Goal: Task Accomplishment & Management: Manage account settings

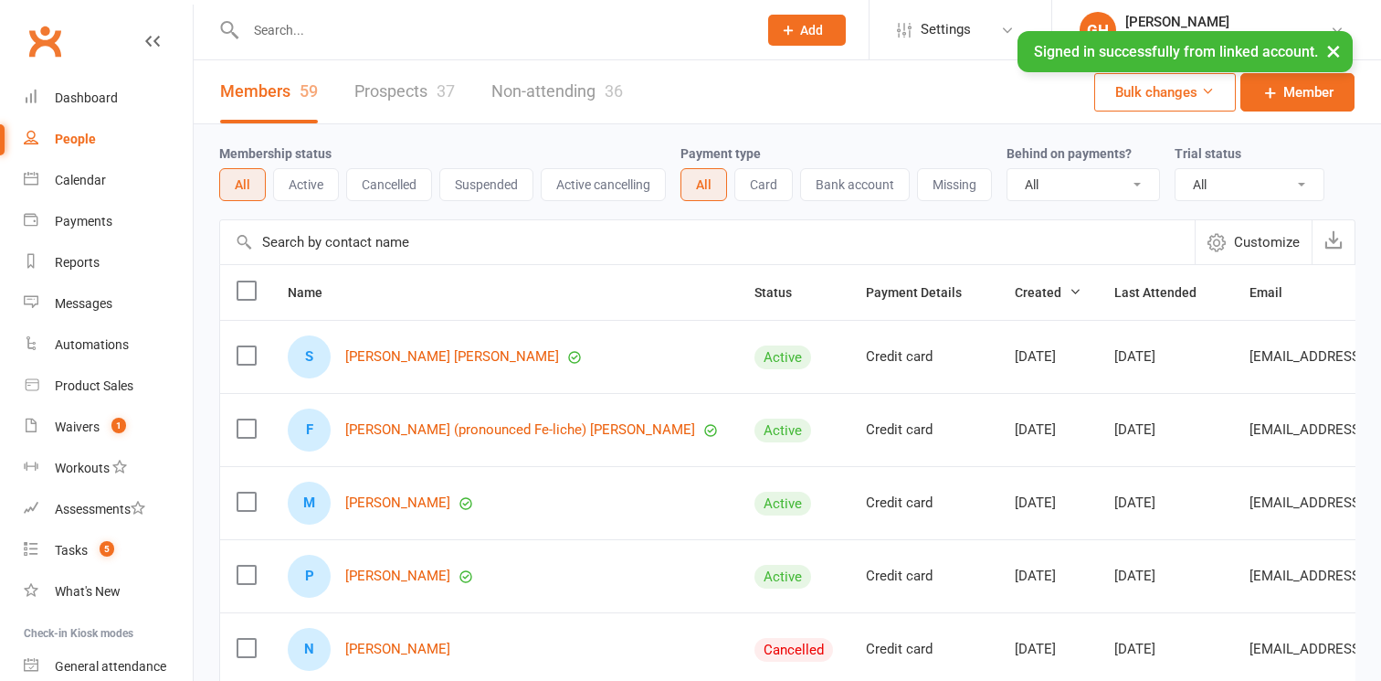
select select "100"
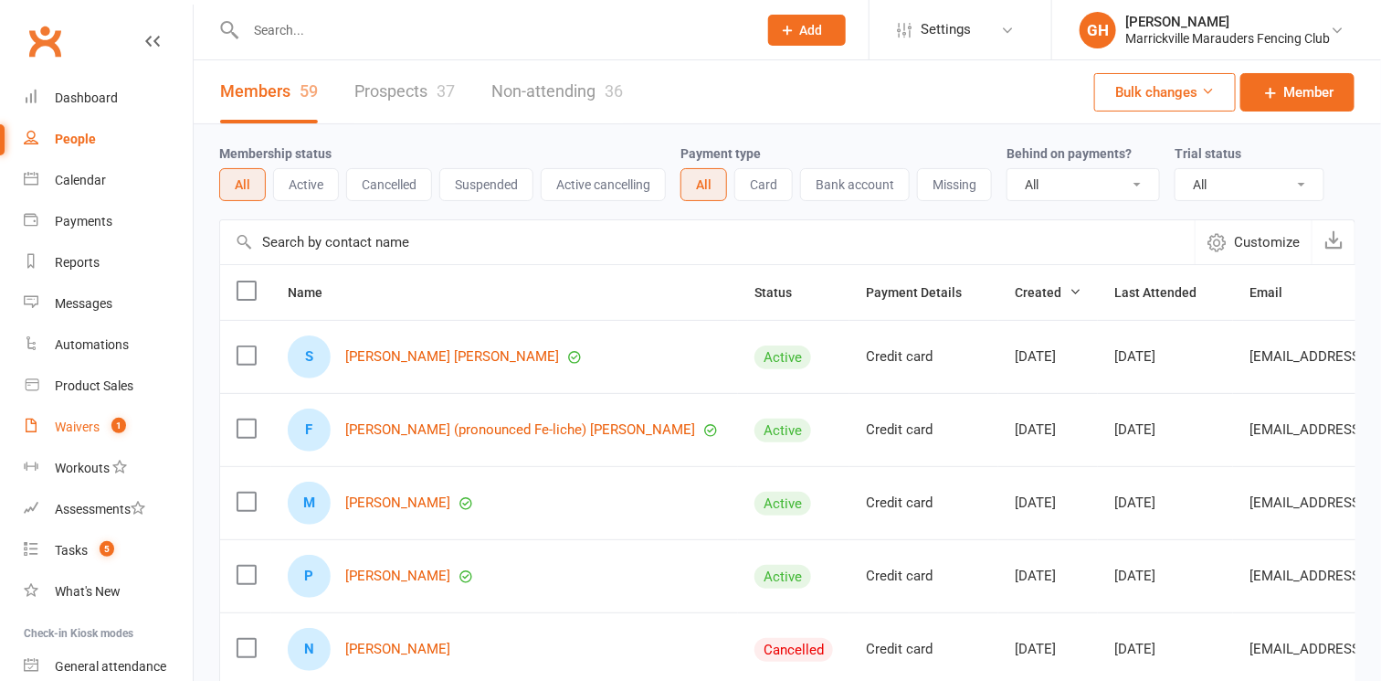
click at [69, 425] on div "Waivers" at bounding box center [77, 426] width 45 height 15
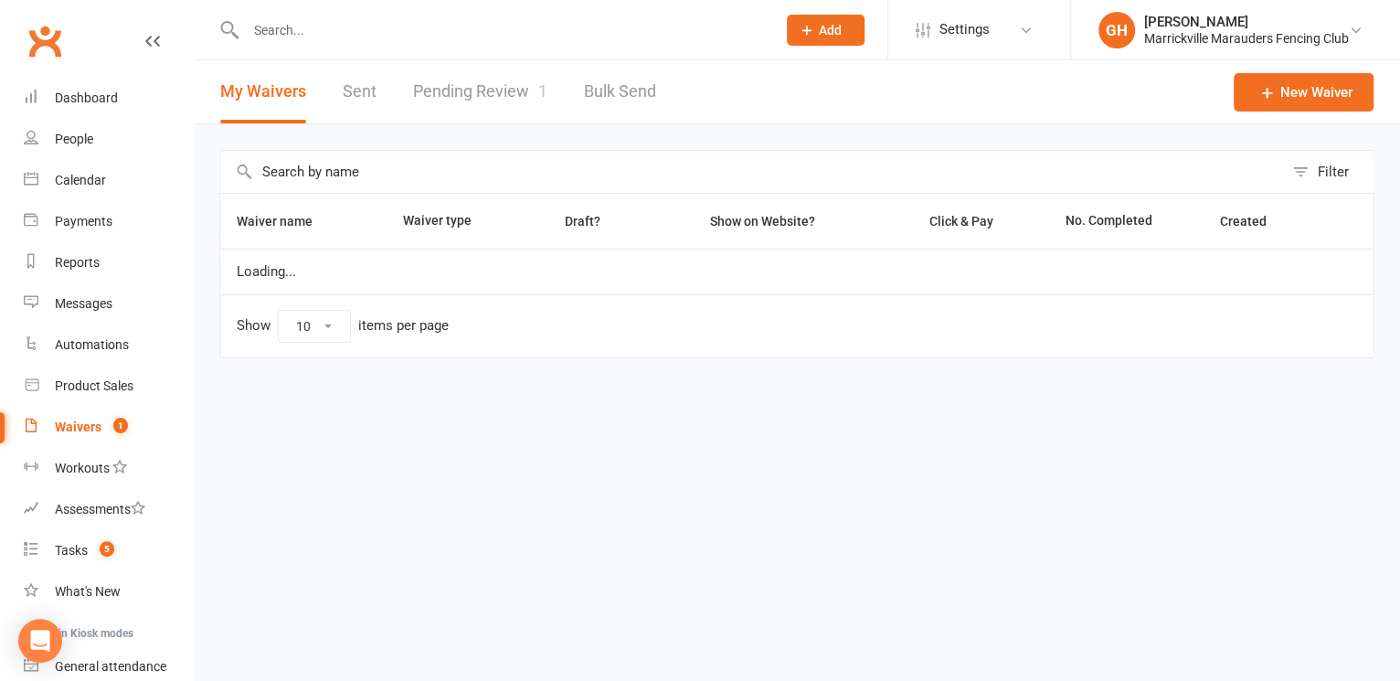
click at [472, 106] on link "Pending Review 1" at bounding box center [480, 91] width 134 height 63
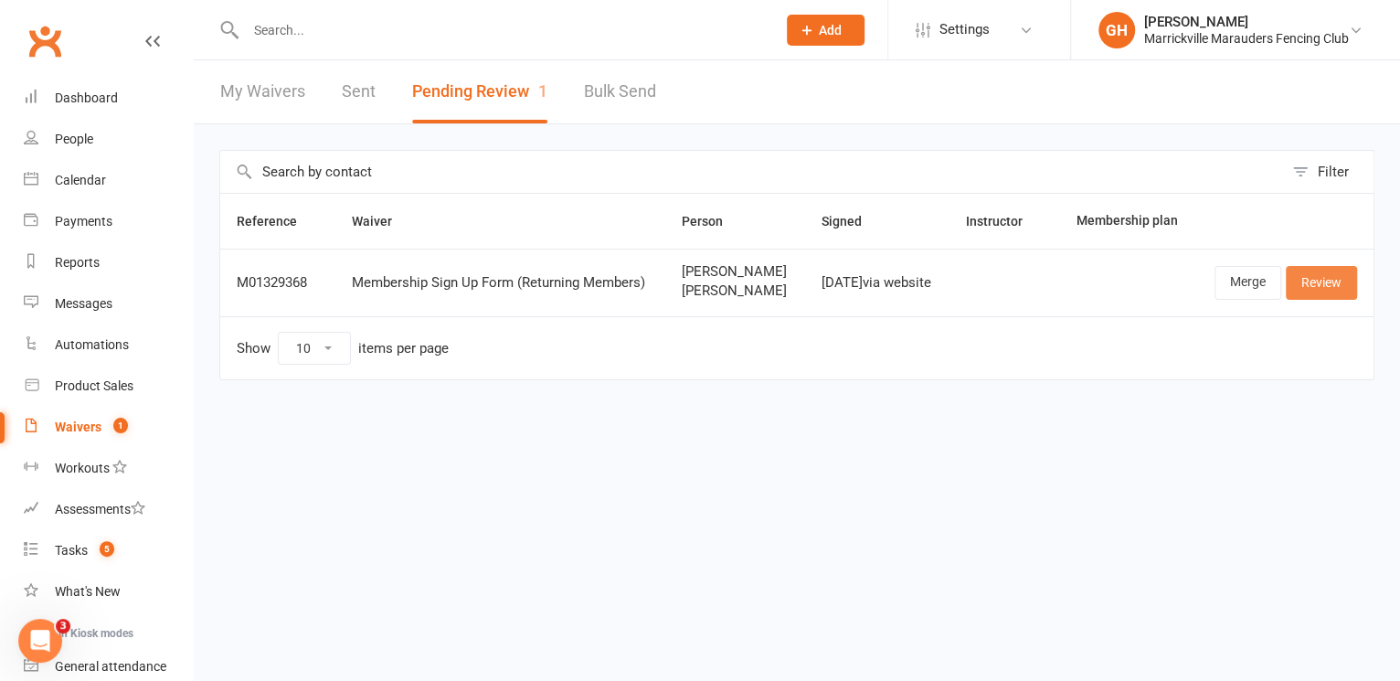
click at [1343, 295] on link "Review" at bounding box center [1320, 282] width 71 height 33
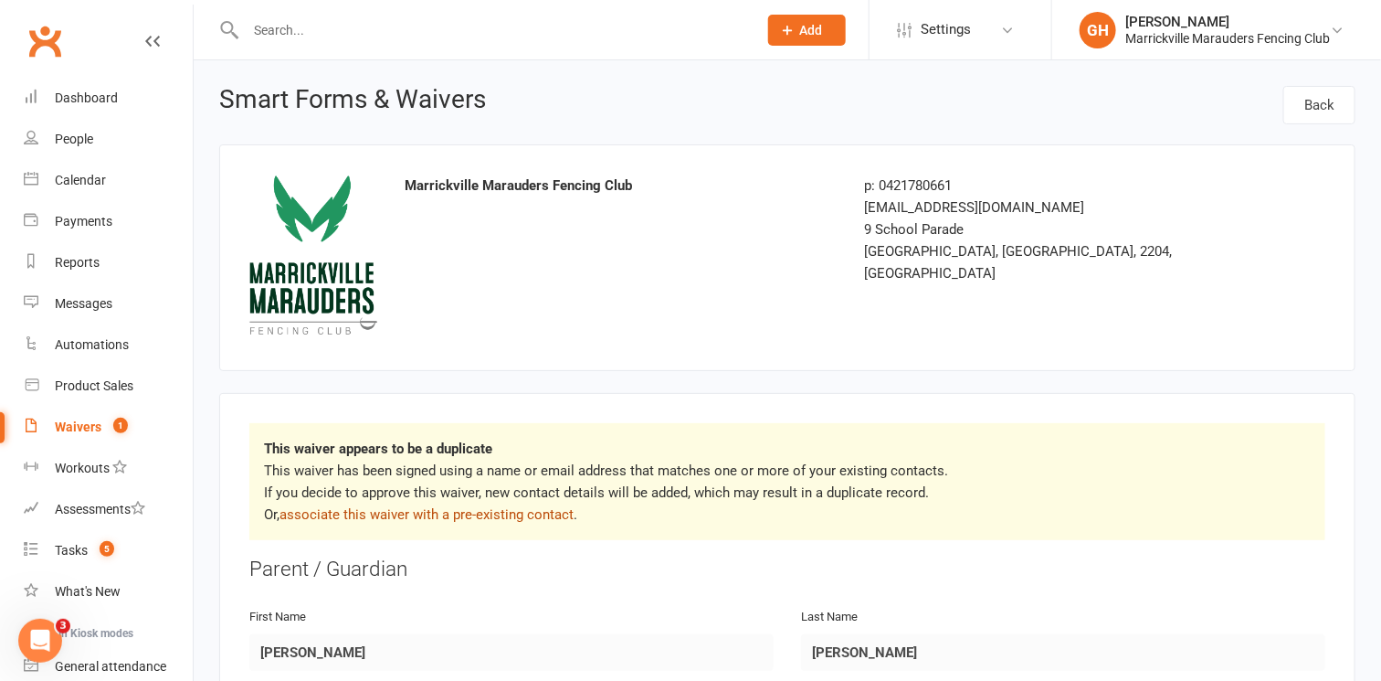
click at [491, 519] on link "associate this waiver with a pre-existing contact" at bounding box center [427, 514] width 294 height 16
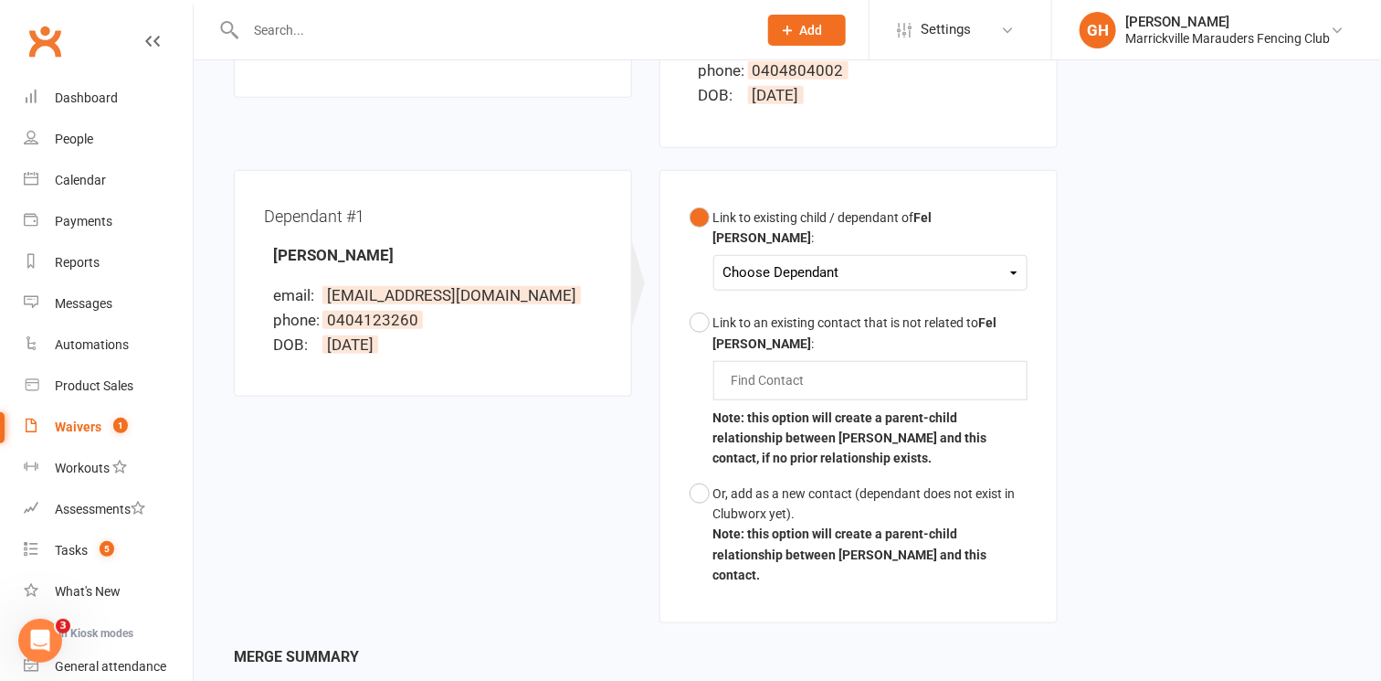
scroll to position [417, 0]
click at [916, 259] on div "Choose Dependant" at bounding box center [871, 271] width 294 height 25
click at [840, 294] on link "[PERSON_NAME]" at bounding box center [814, 313] width 181 height 39
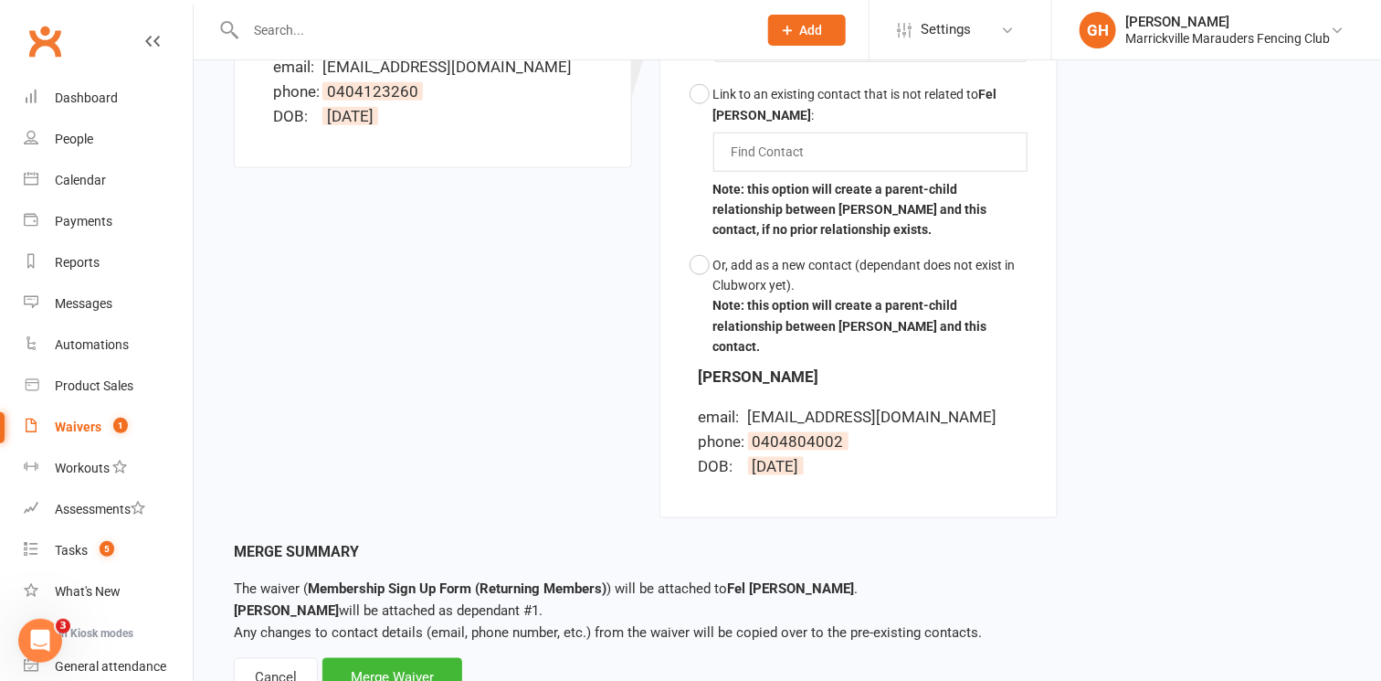
scroll to position [671, 0]
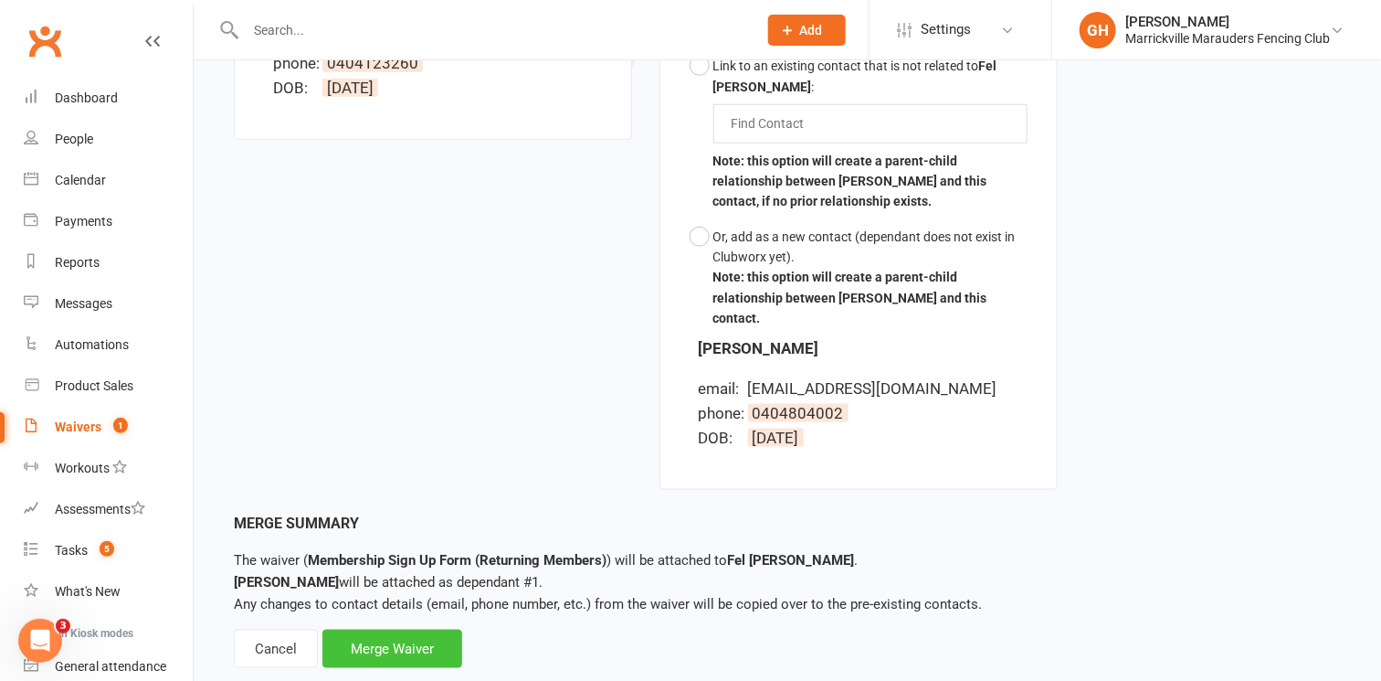
click at [389, 629] on div "Merge Waiver" at bounding box center [392, 648] width 140 height 38
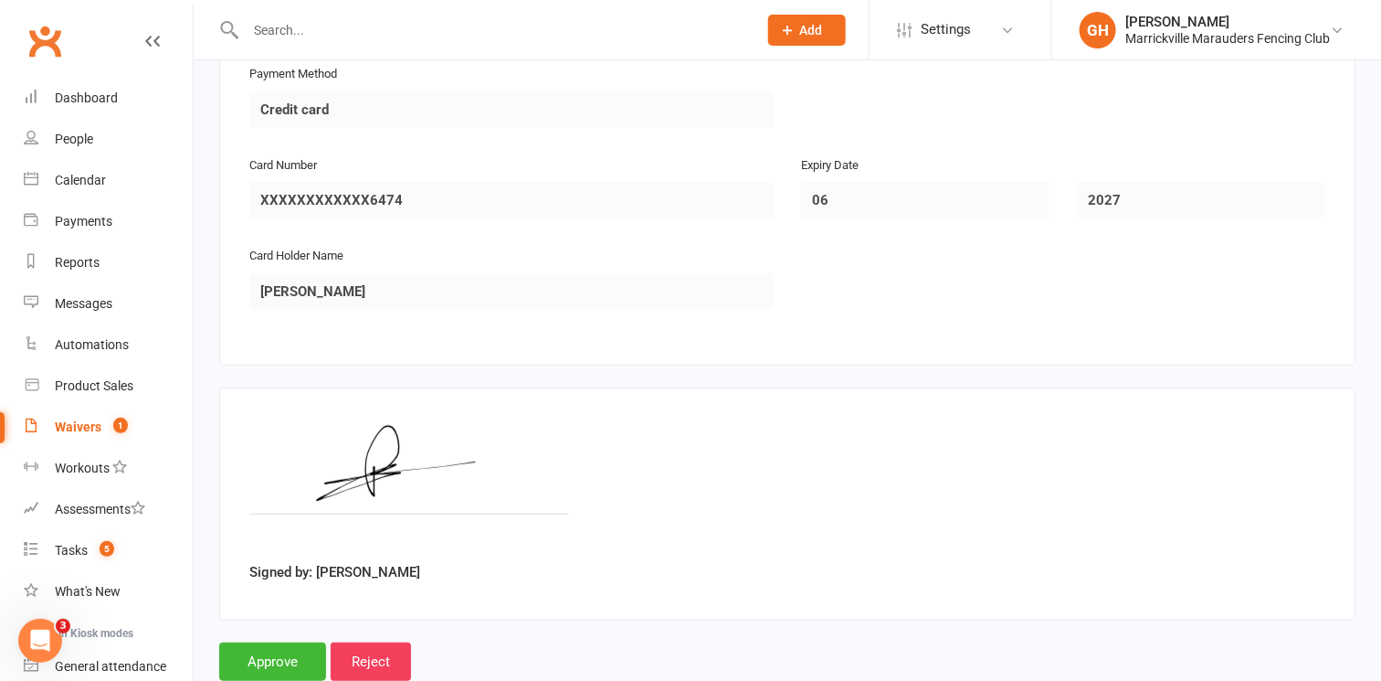
scroll to position [2947, 0]
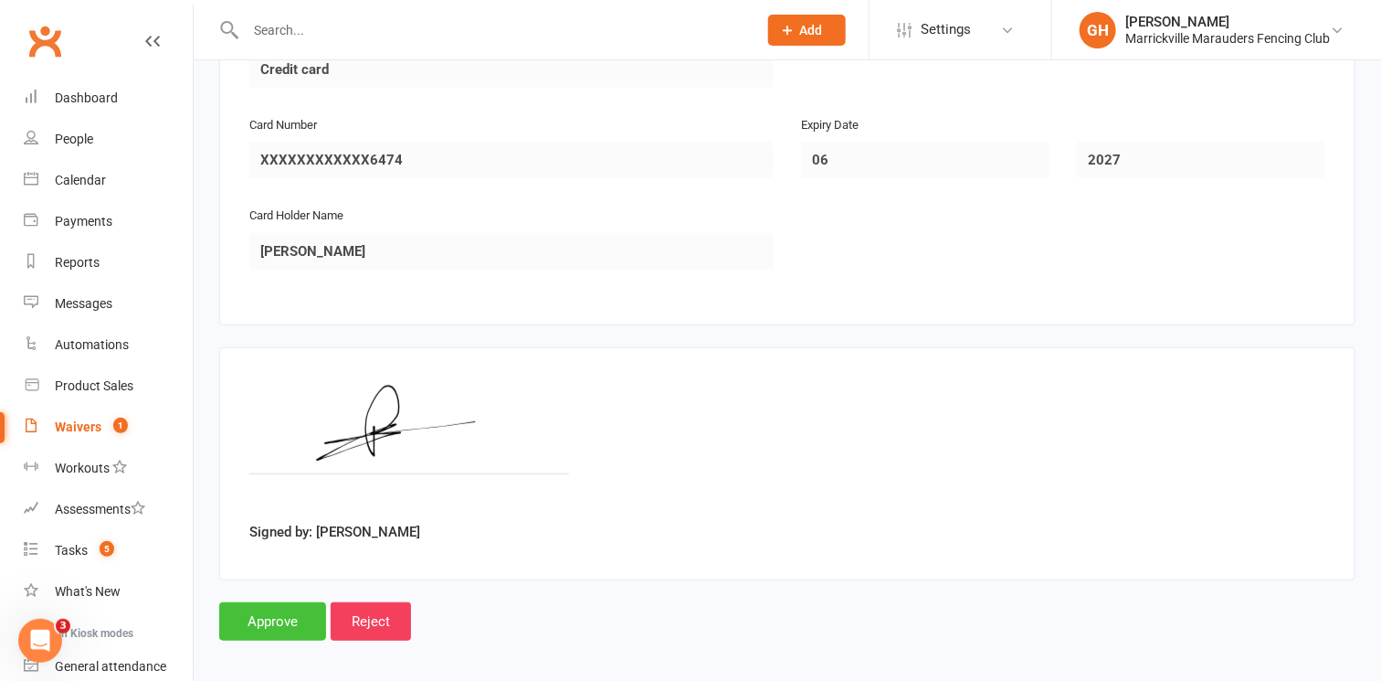
click at [271, 608] on input "Approve" at bounding box center [272, 621] width 107 height 38
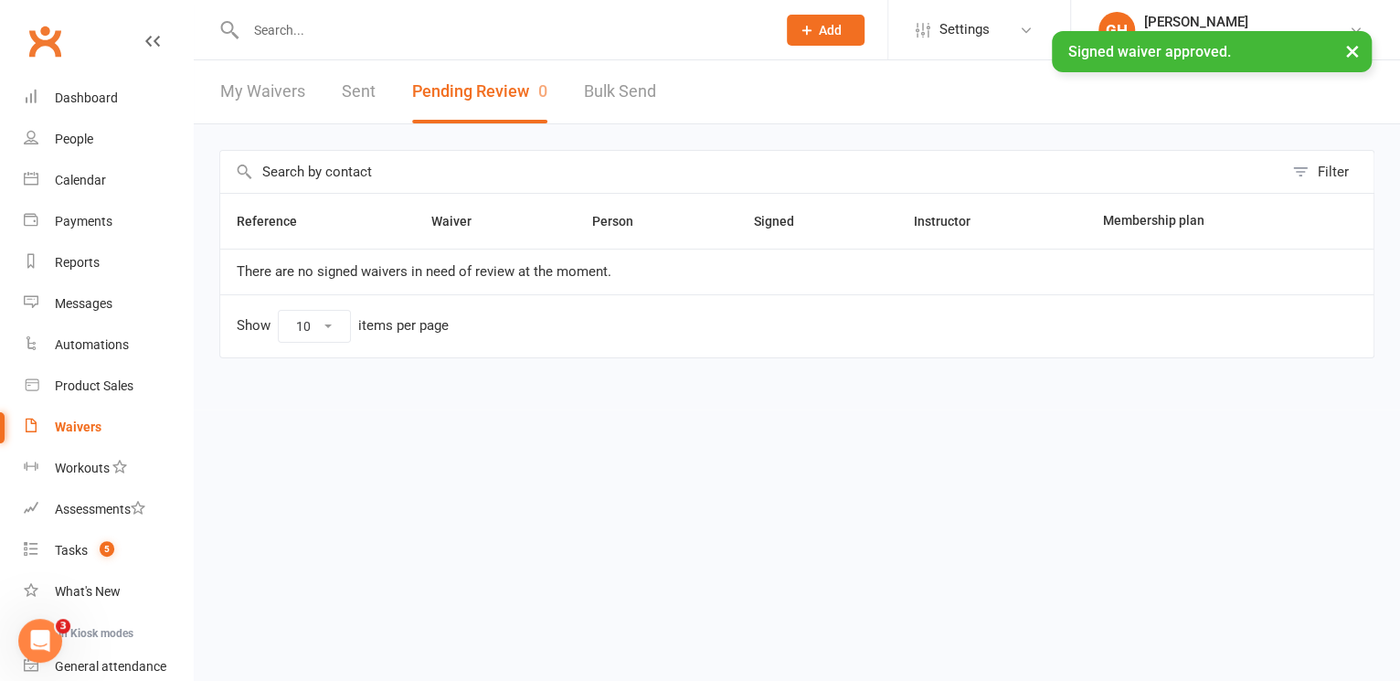
click at [364, 31] on div "× Signed waiver approved." at bounding box center [688, 31] width 1376 height 0
click at [386, 31] on div "× Signed waiver approved." at bounding box center [688, 31] width 1376 height 0
click at [306, 9] on div at bounding box center [491, 29] width 544 height 59
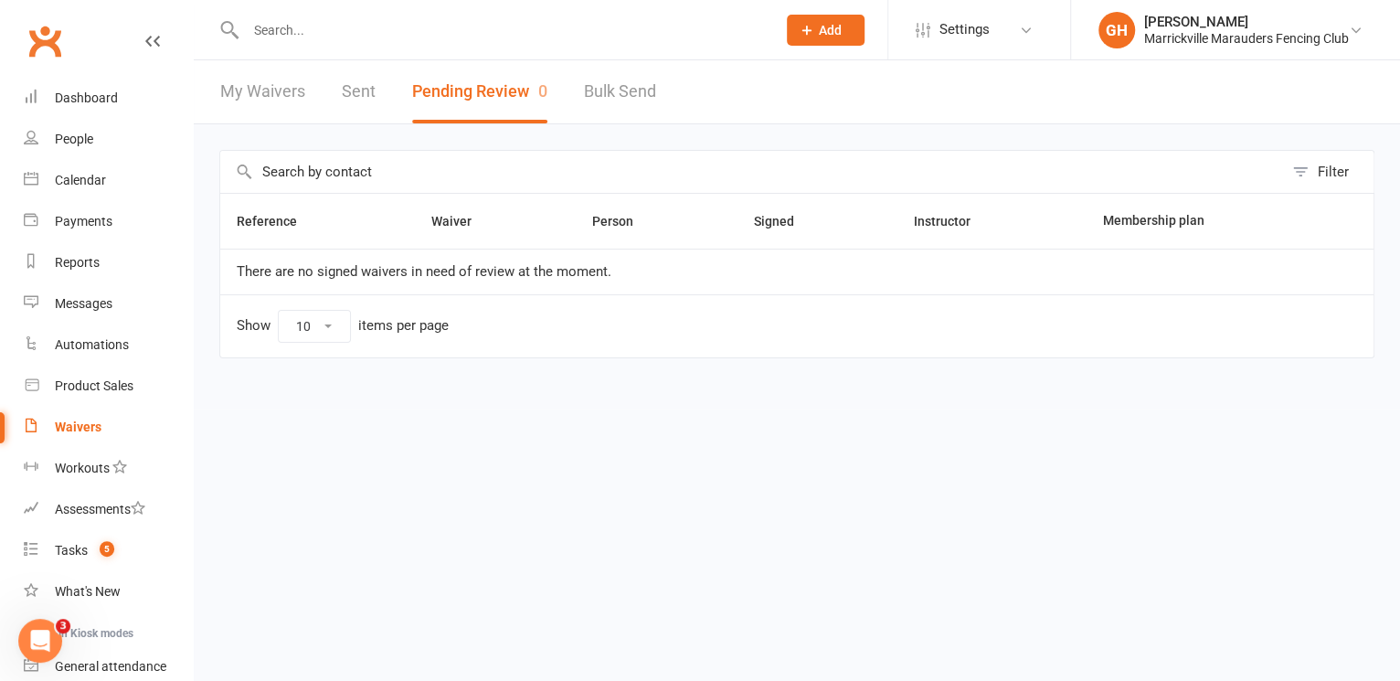
click at [317, 21] on input "text" at bounding box center [501, 30] width 523 height 26
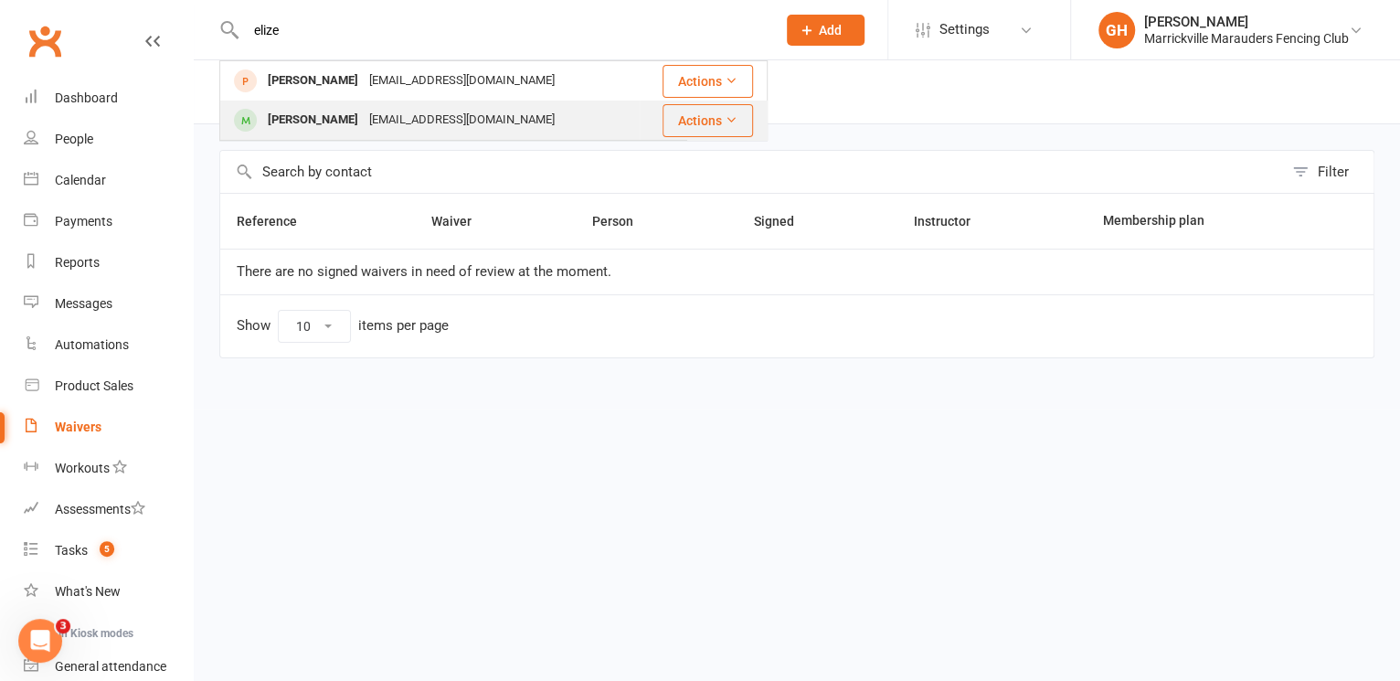
type input "elize"
click at [328, 118] on div "[PERSON_NAME]" at bounding box center [312, 120] width 101 height 26
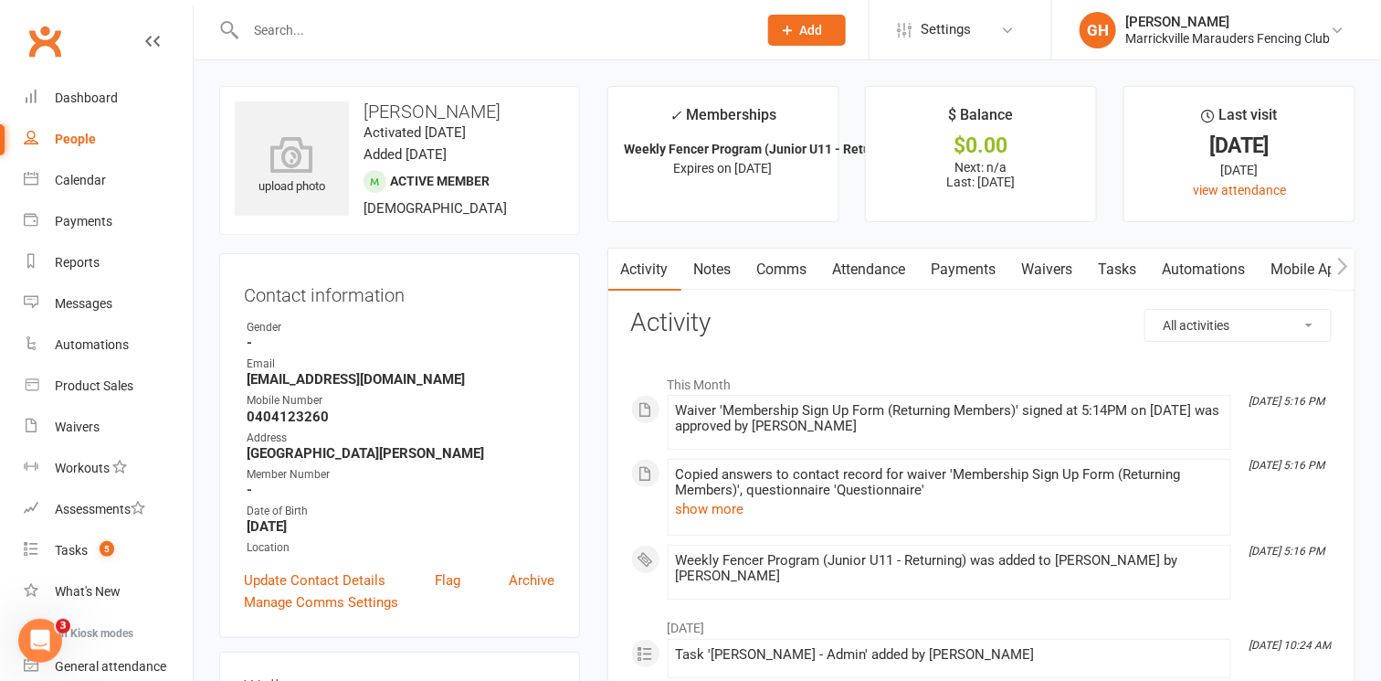
click at [956, 265] on link "Payments" at bounding box center [964, 269] width 90 height 42
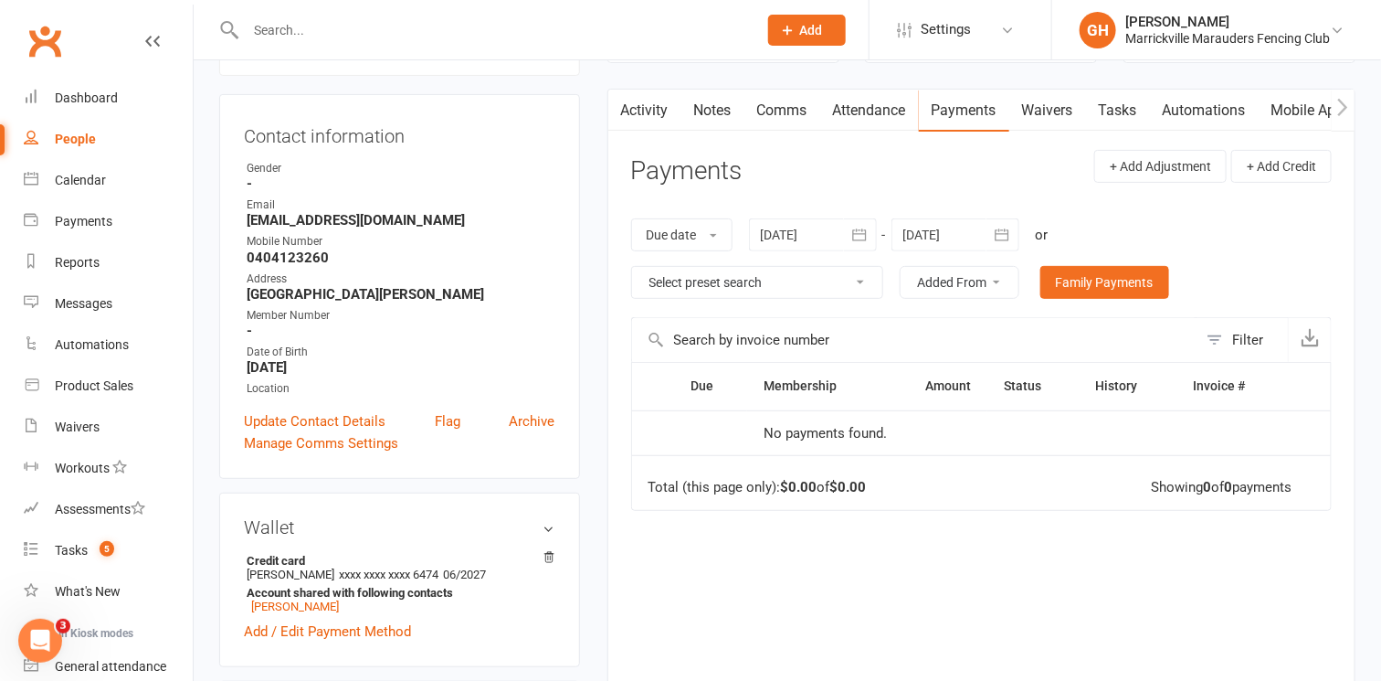
scroll to position [161, 0]
click at [994, 227] on icon "button" at bounding box center [1002, 233] width 18 height 18
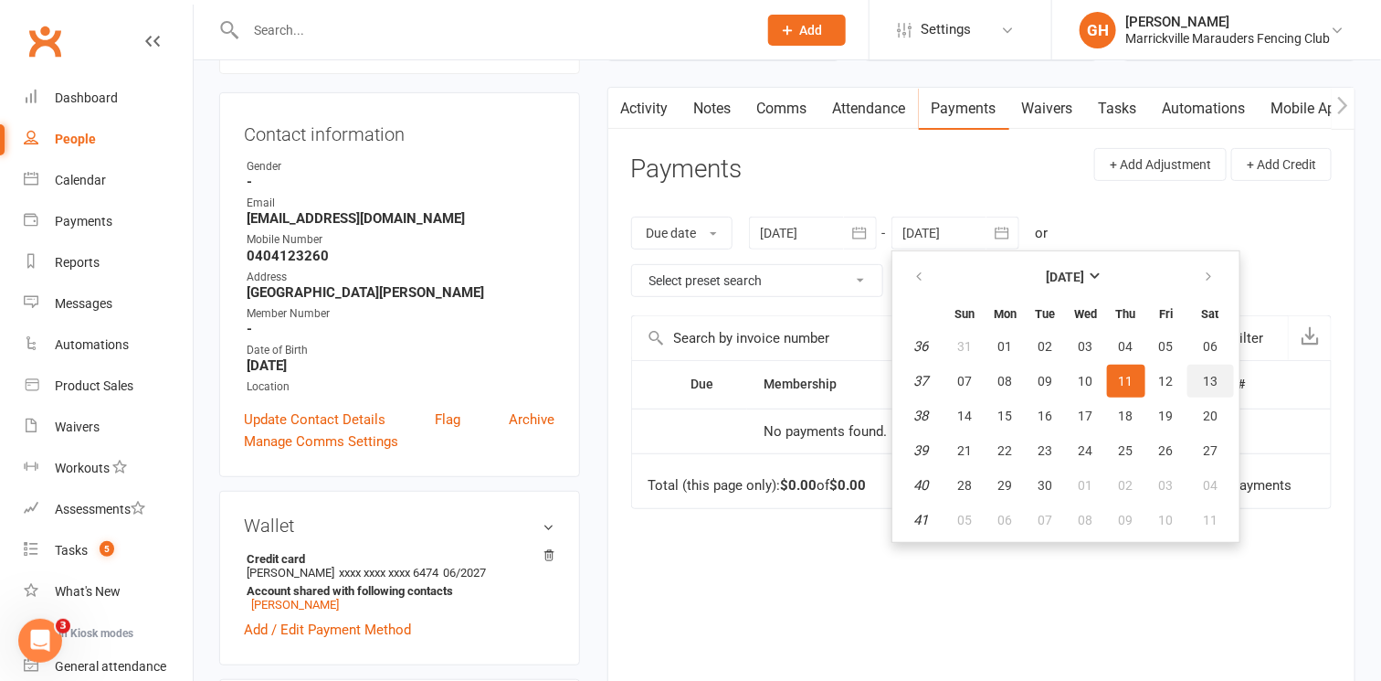
drag, startPoint x: 1158, startPoint y: 377, endPoint x: 1195, endPoint y: 366, distance: 38.2
click at [1195, 366] on button "13" at bounding box center [1211, 380] width 47 height 33
type input "[DATE]"
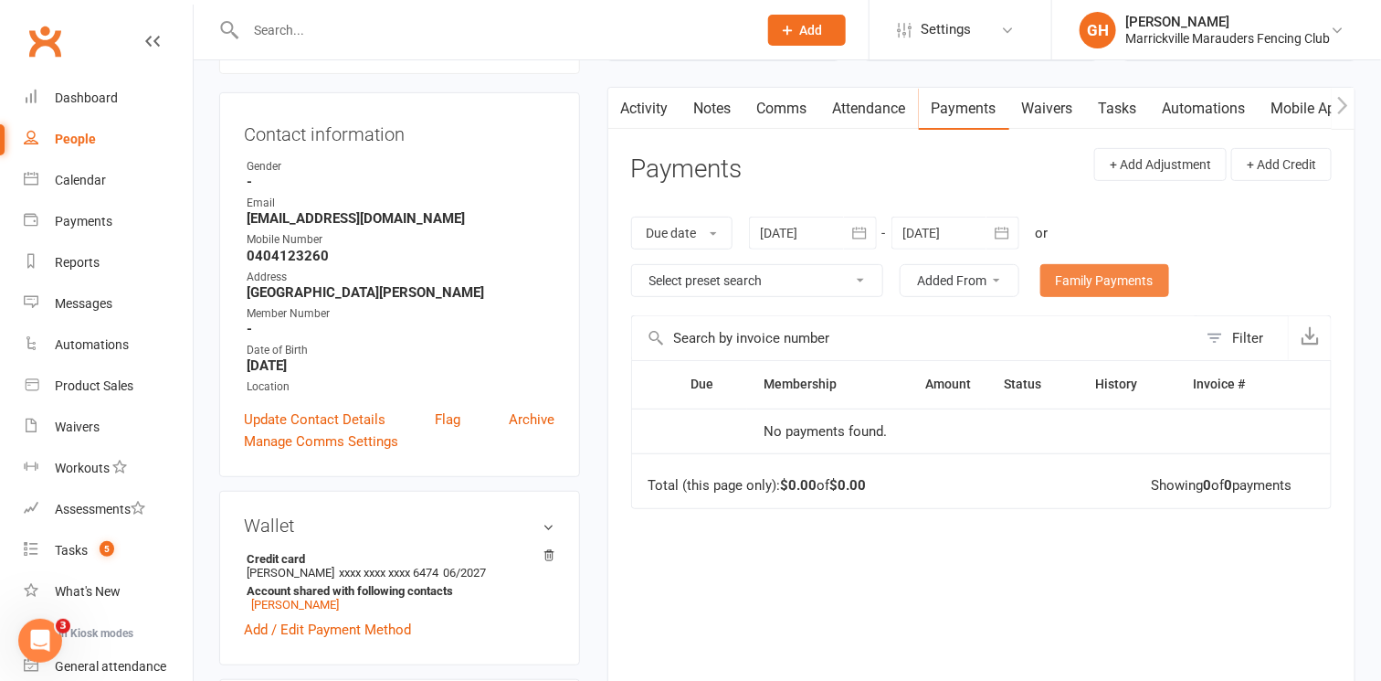
click at [1092, 288] on link "Family Payments" at bounding box center [1105, 280] width 129 height 33
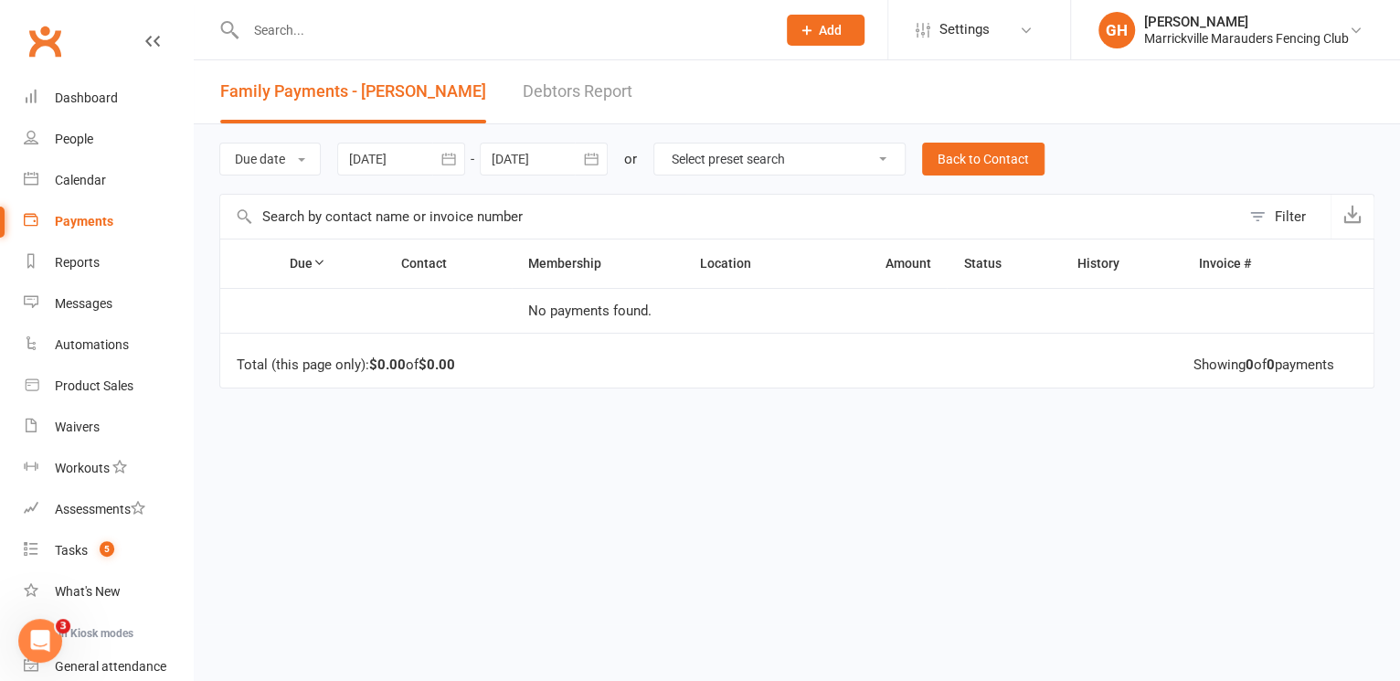
click at [591, 153] on icon "button" at bounding box center [591, 159] width 18 height 18
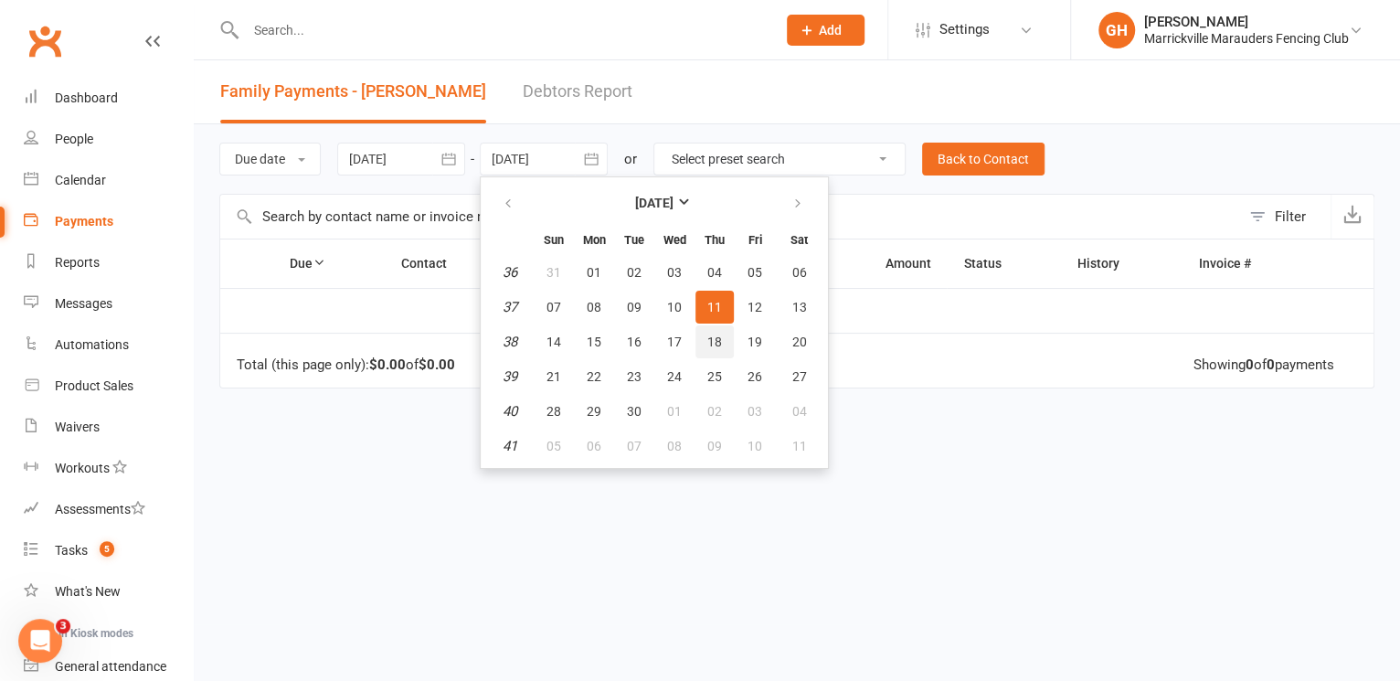
click at [702, 343] on button "18" at bounding box center [714, 341] width 38 height 33
type input "[DATE]"
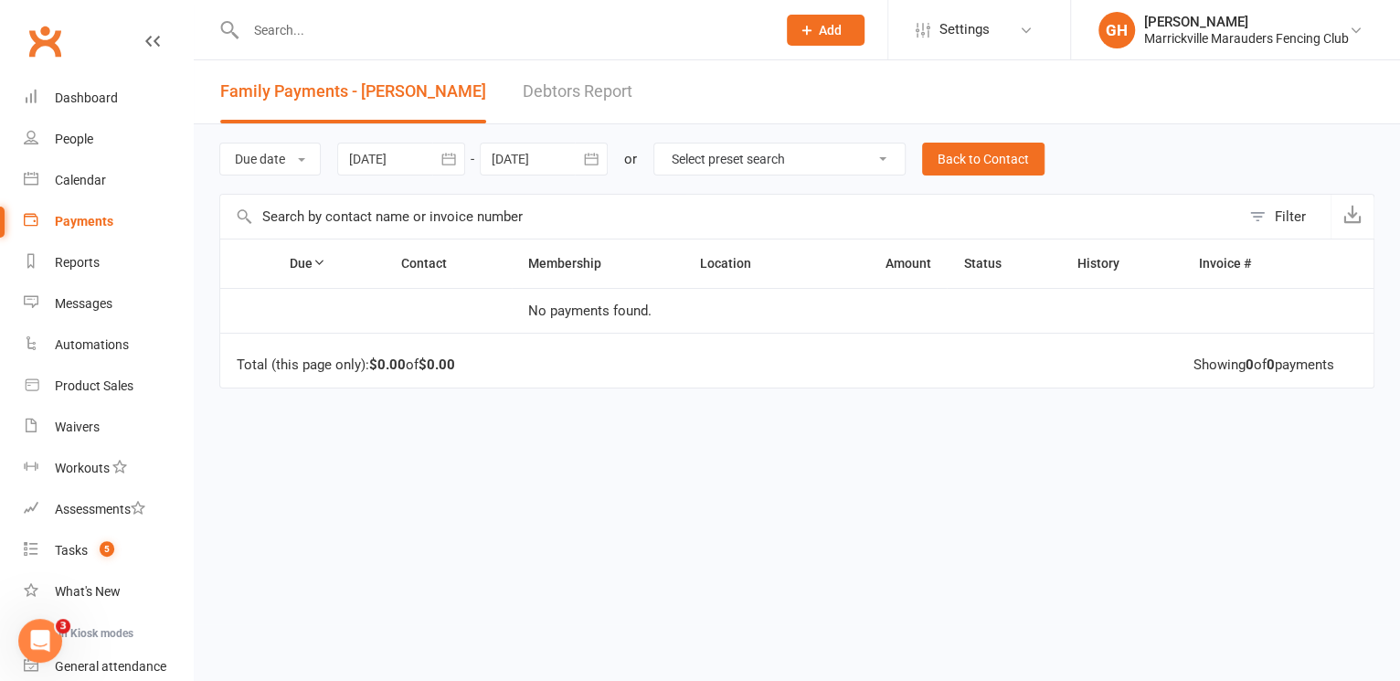
click at [458, 161] on icon "button" at bounding box center [448, 159] width 18 height 18
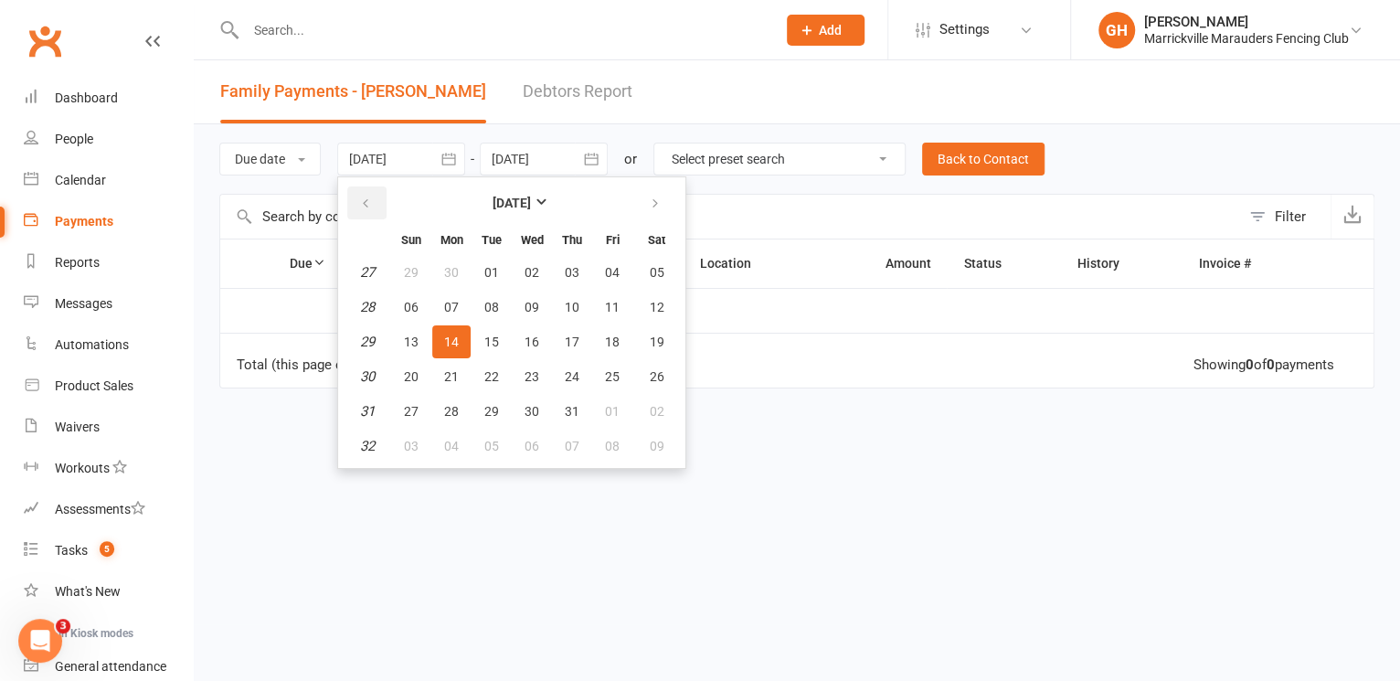
click at [369, 210] on button "button" at bounding box center [366, 202] width 39 height 33
click at [435, 334] on button "16" at bounding box center [451, 341] width 38 height 33
type input "[DATE]"
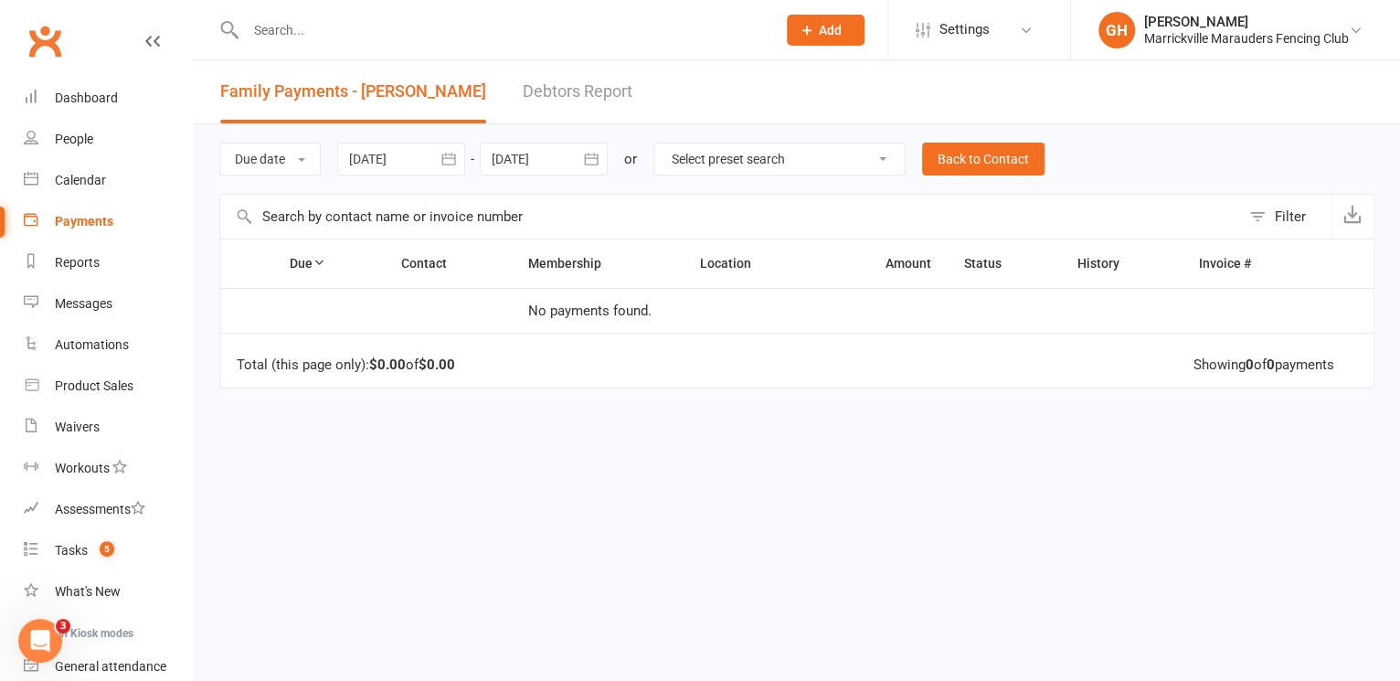
click at [583, 165] on icon "button" at bounding box center [591, 159] width 18 height 18
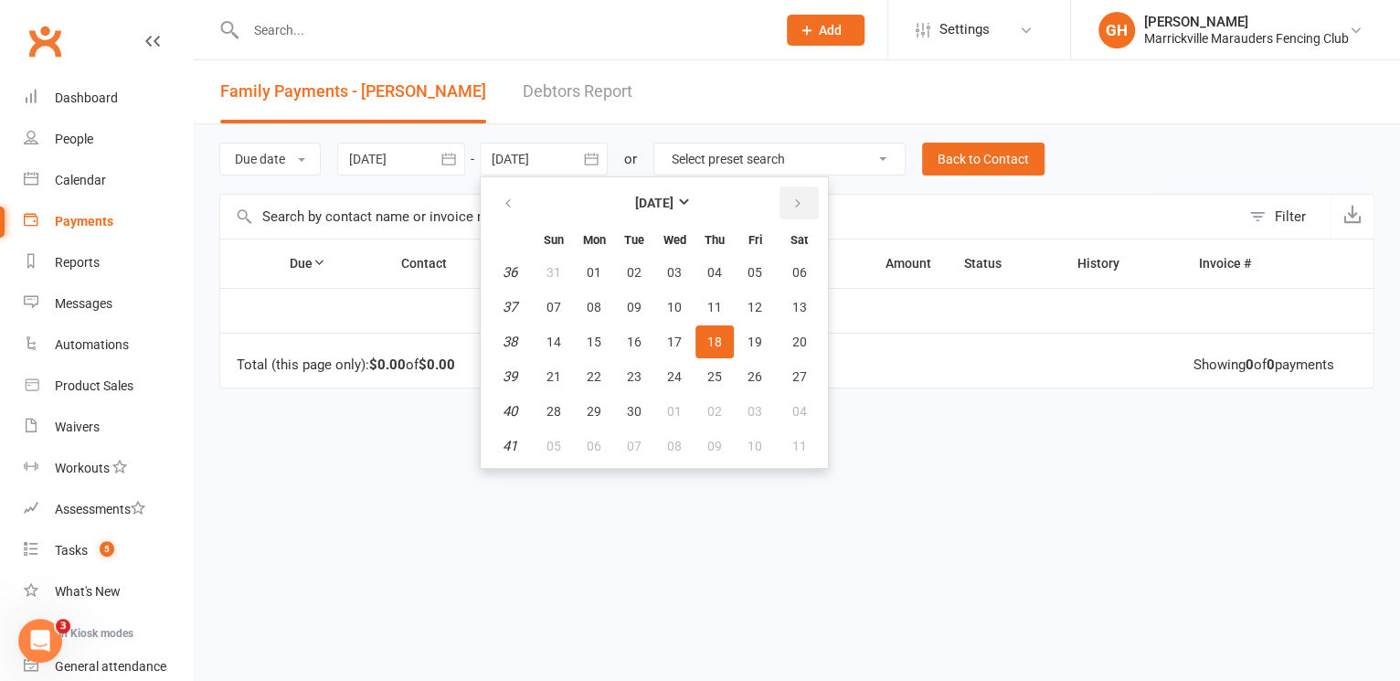
click at [800, 213] on button "button" at bounding box center [798, 202] width 39 height 33
click at [735, 361] on button "24" at bounding box center [754, 376] width 38 height 33
type input "[DATE]"
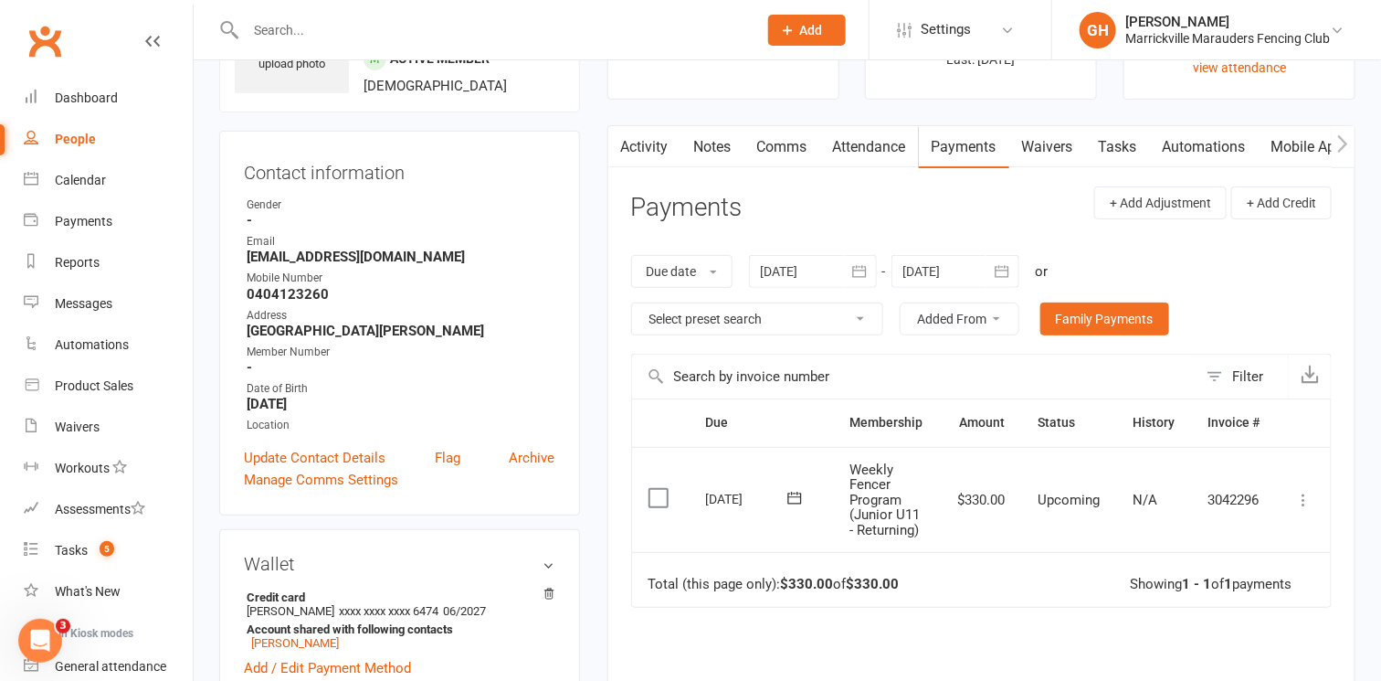
scroll to position [121, 0]
click at [1306, 493] on icon at bounding box center [1303, 501] width 18 height 18
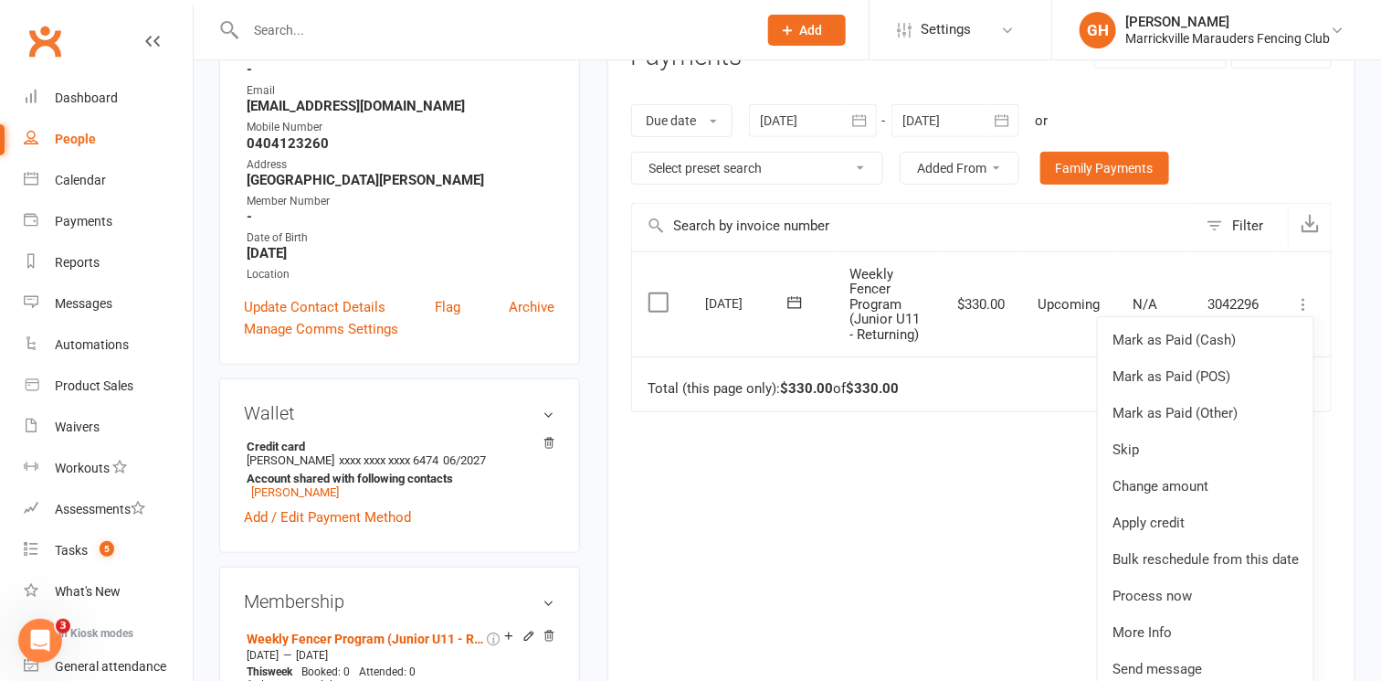
scroll to position [274, 0]
click at [1214, 597] on link "Process now" at bounding box center [1206, 594] width 216 height 37
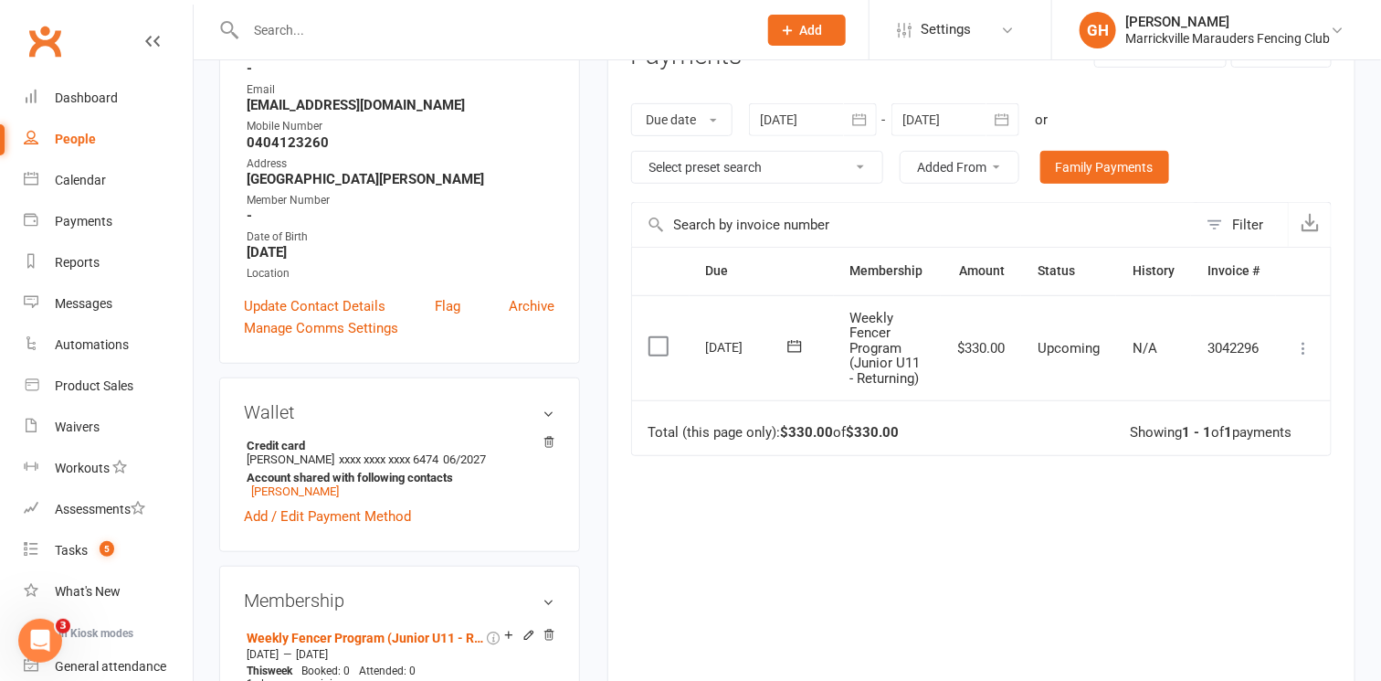
scroll to position [0, 0]
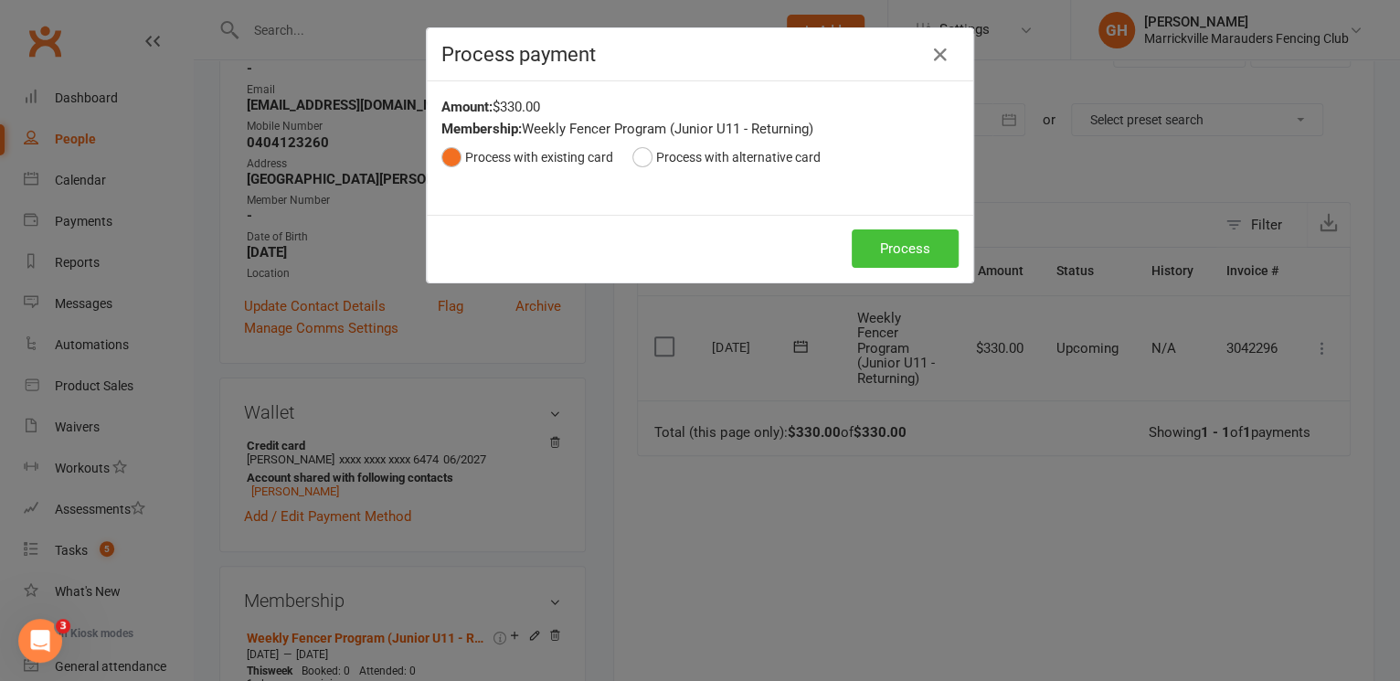
click at [886, 242] on button "Process" at bounding box center [904, 248] width 107 height 38
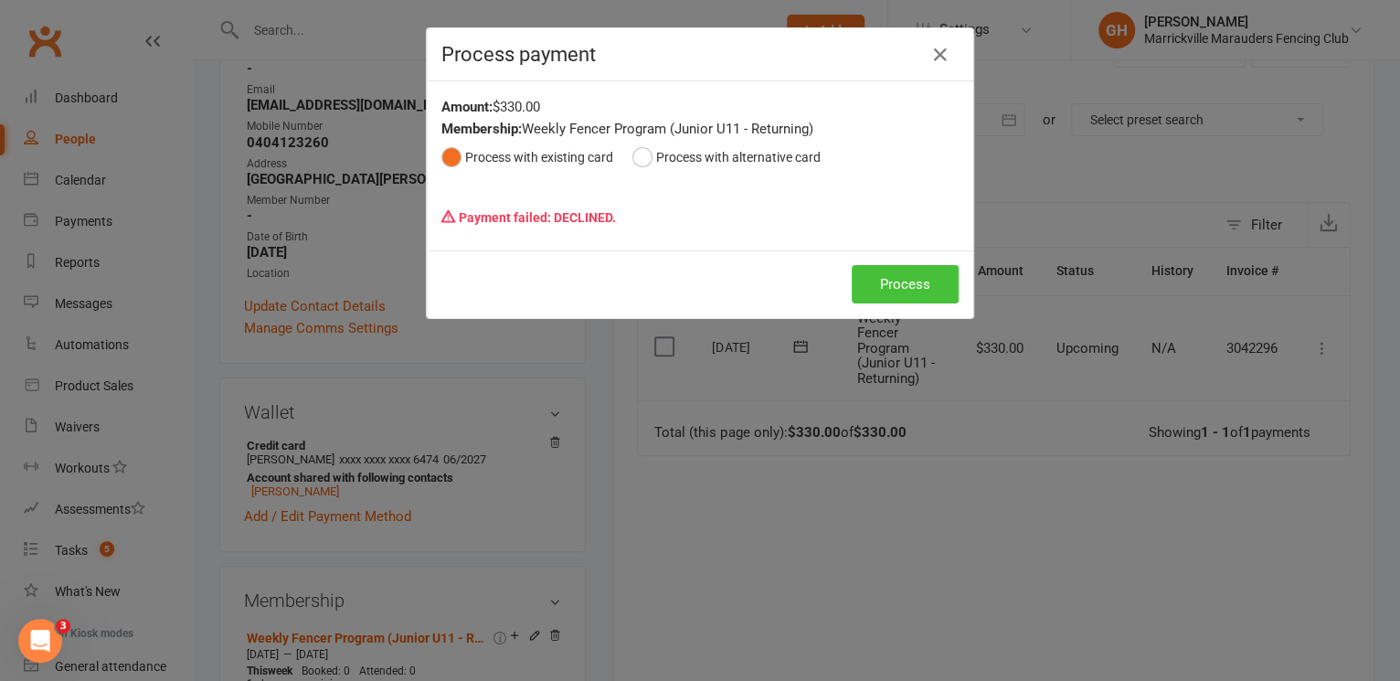
click at [912, 293] on button "Process" at bounding box center [904, 284] width 107 height 38
click at [929, 51] on icon "button" at bounding box center [940, 55] width 22 height 22
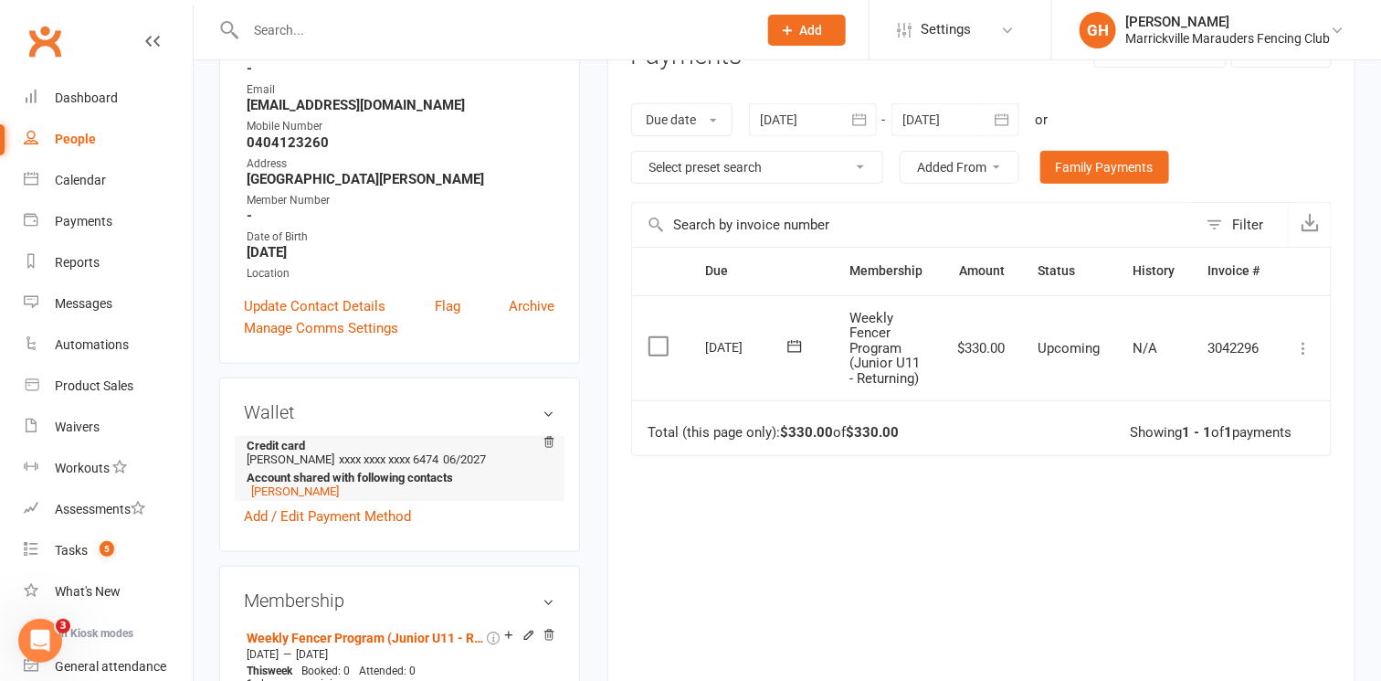
click at [386, 461] on span "xxxx xxxx xxxx 6474" at bounding box center [389, 459] width 100 height 14
click at [307, 455] on li "Credit card [PERSON_NAME] xxxx xxxx xxxx 6474 06/2027 Account shared with follo…" at bounding box center [400, 468] width 312 height 65
click at [291, 496] on link "[PERSON_NAME]" at bounding box center [295, 491] width 88 height 14
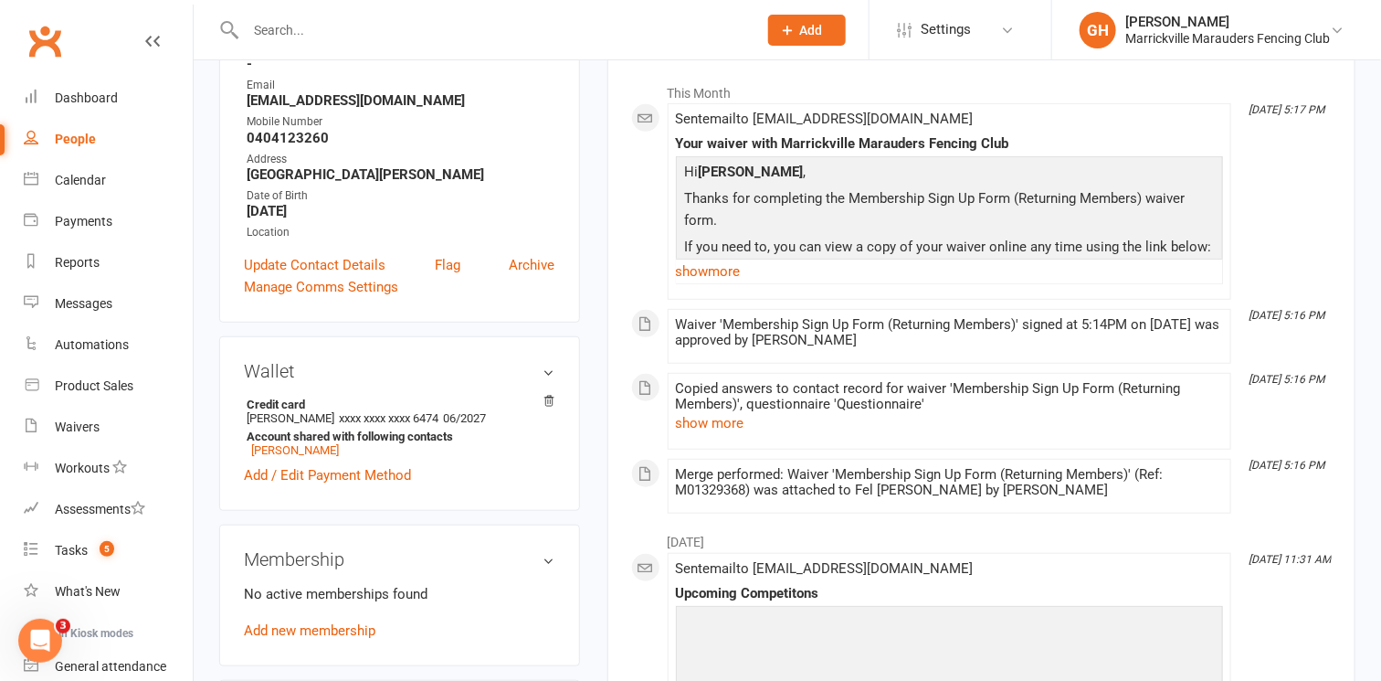
scroll to position [276, 0]
click at [308, 477] on link "Add / Edit Payment Method" at bounding box center [327, 474] width 167 height 22
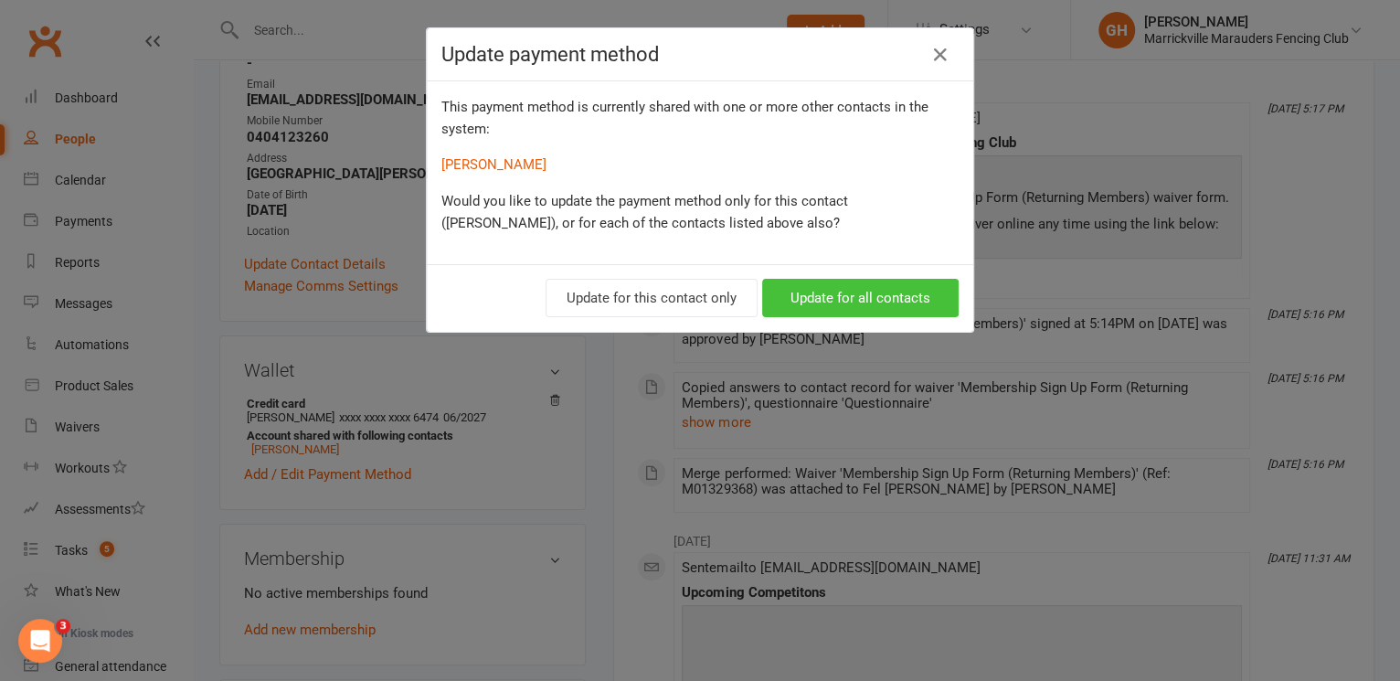
click at [839, 304] on button "Update for all contacts" at bounding box center [860, 298] width 196 height 38
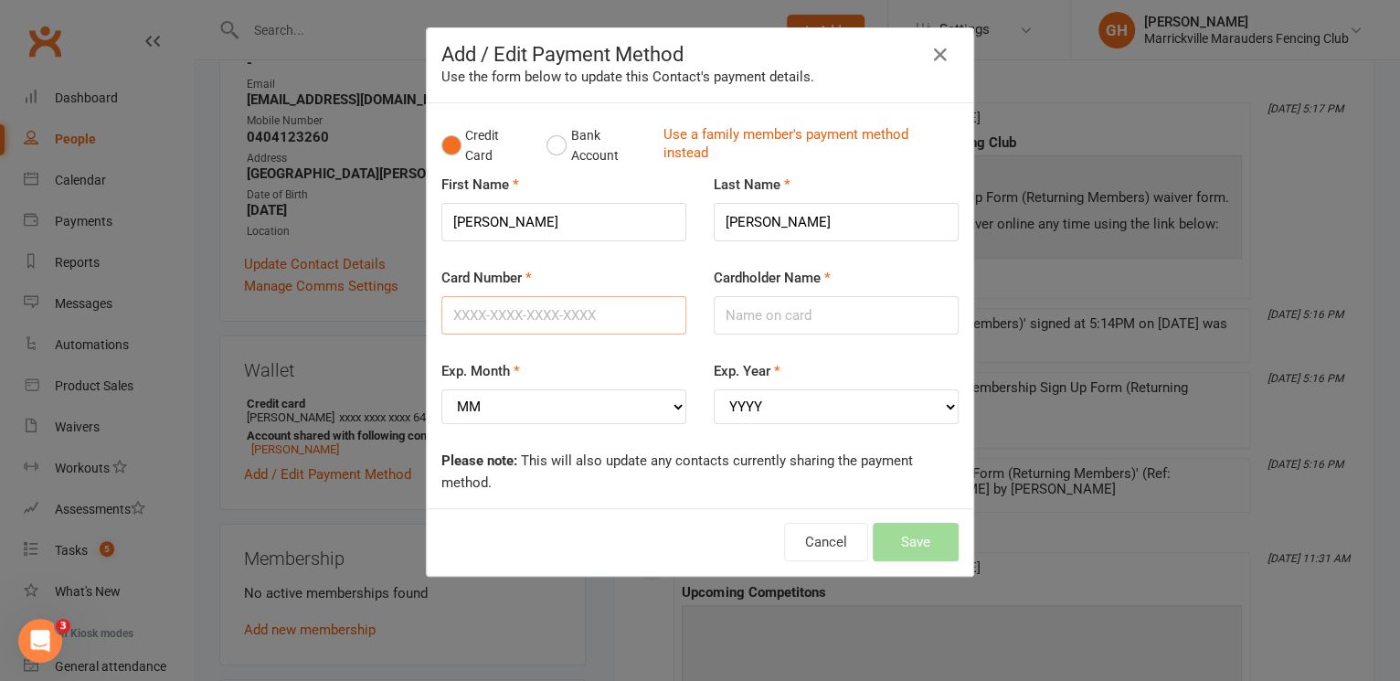
click at [501, 320] on input "Card Number" at bounding box center [563, 315] width 245 height 38
type input "[CREDIT_CARD_NUMBER]"
click at [840, 320] on input "Cardholder Name" at bounding box center [835, 315] width 245 height 38
type input "[PERSON_NAME]"
click at [564, 394] on select "MM 01 02 03 04 05 06 07 08 09 10 11 12" at bounding box center [563, 406] width 245 height 35
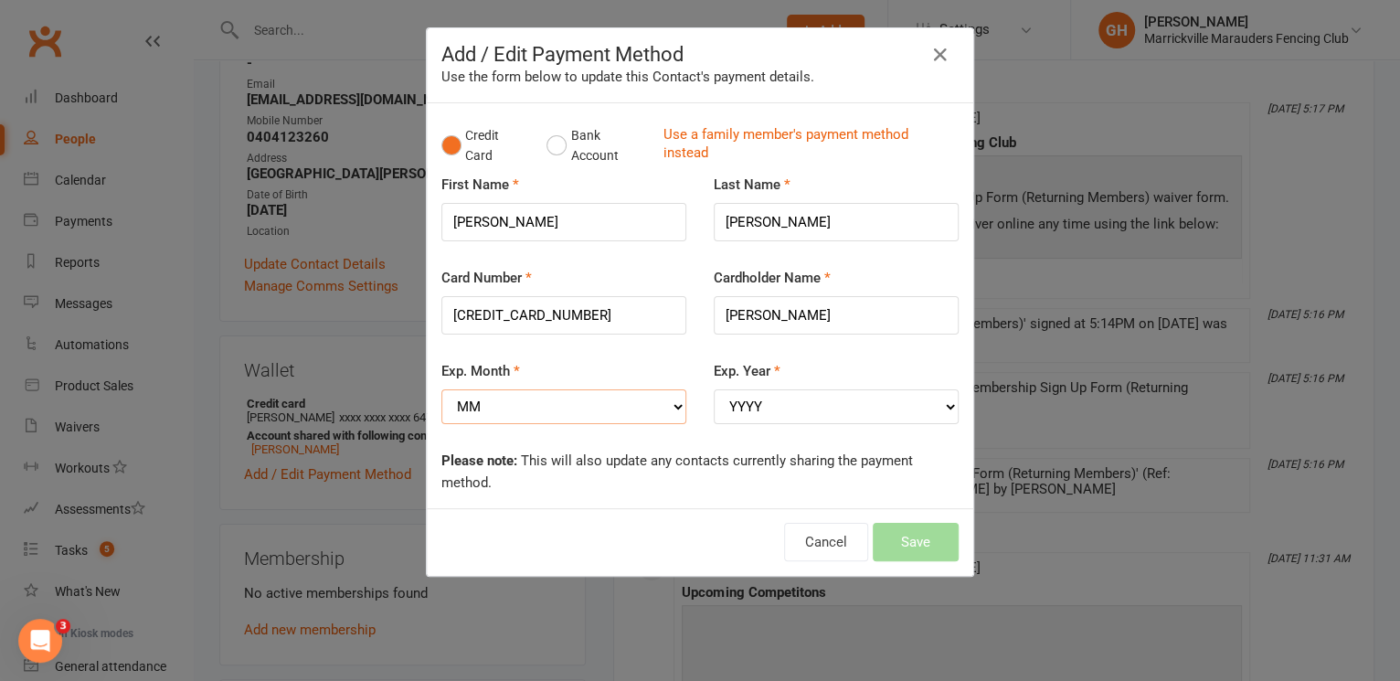
select select "10"
click at [441, 389] on select "MM 01 02 03 04 05 06 07 08 09 10 11 12" at bounding box center [563, 406] width 245 height 35
click at [765, 392] on select "YYYY 2025 2026 2027 2028 2029 2030 2031 2032 2033 2034" at bounding box center [835, 406] width 245 height 35
select select "2029"
click at [713, 389] on select "YYYY 2025 2026 2027 2028 2029 2030 2031 2032 2033 2034" at bounding box center [835, 406] width 245 height 35
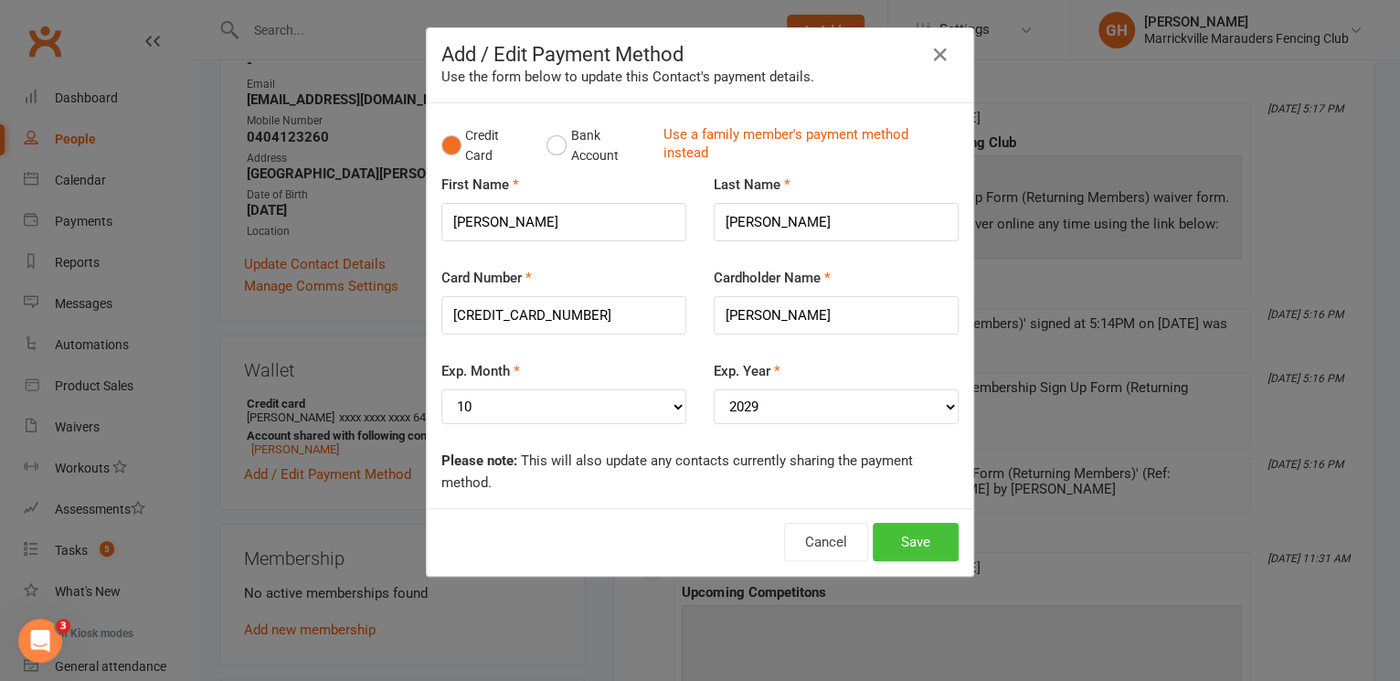
click at [906, 538] on button "Save" at bounding box center [915, 542] width 86 height 38
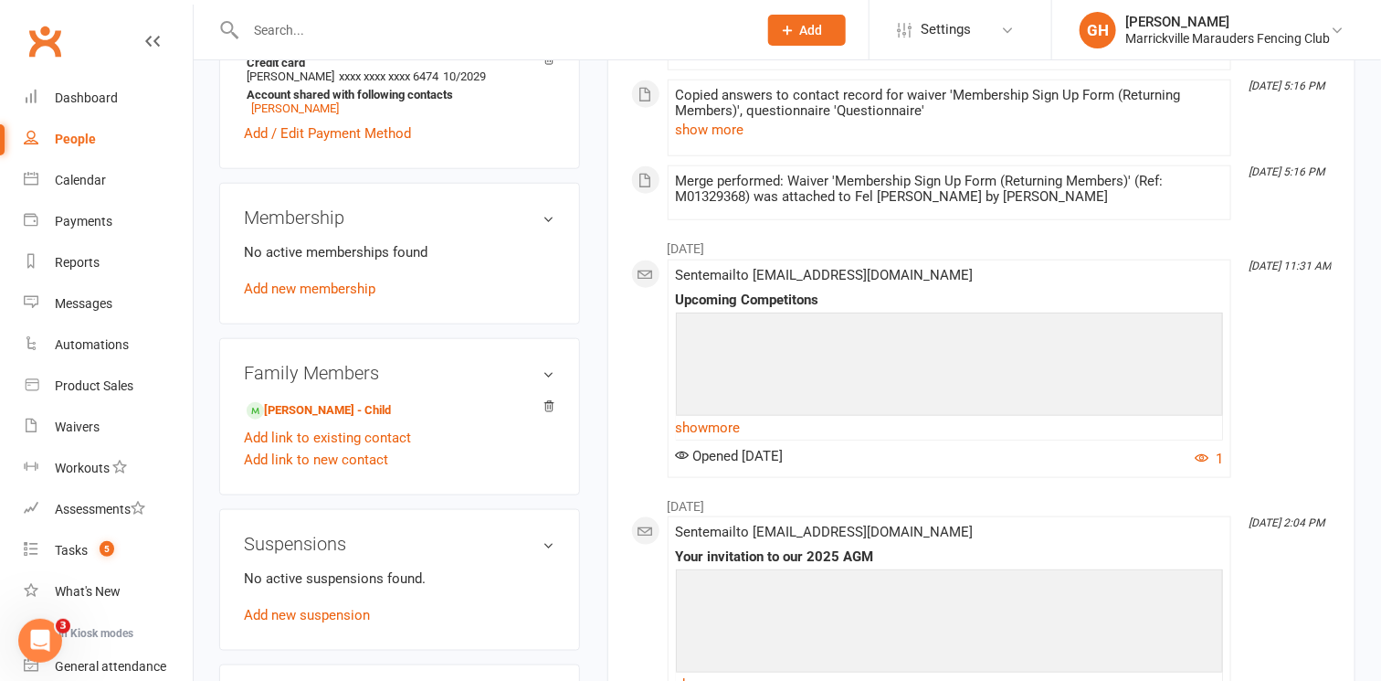
scroll to position [632, 0]
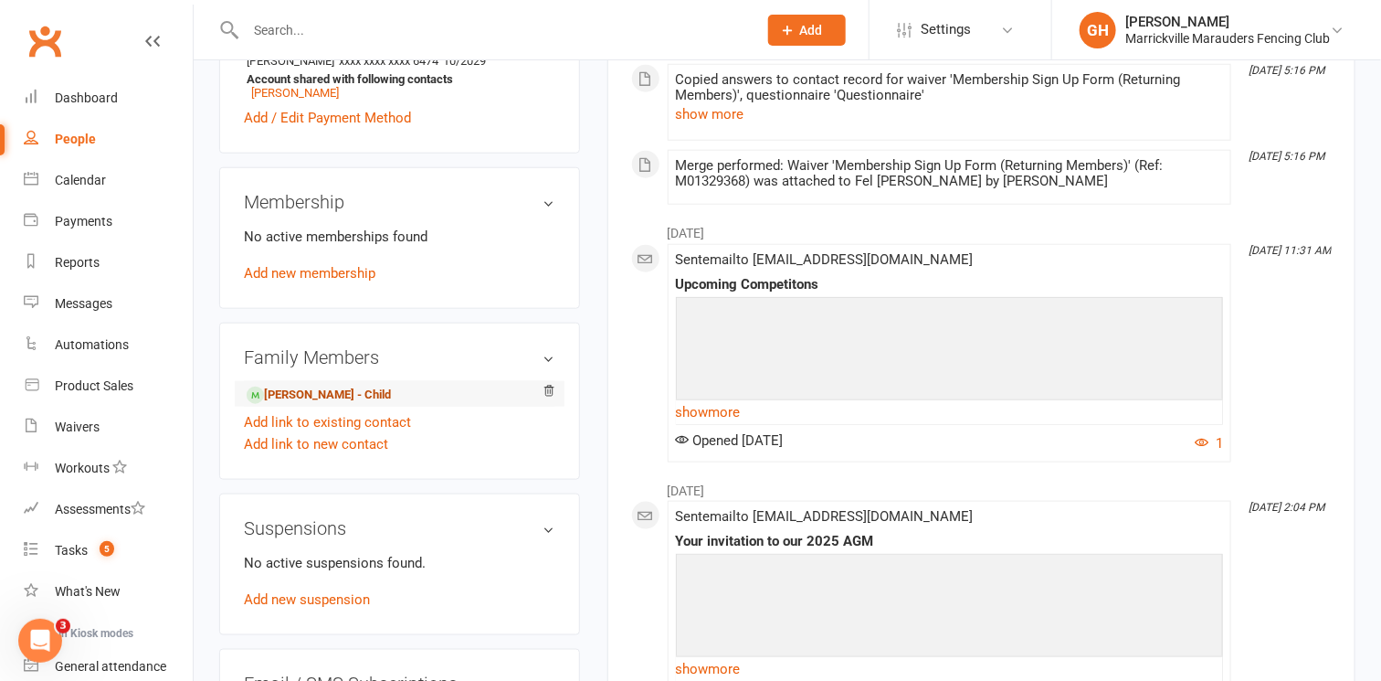
click at [336, 401] on link "[PERSON_NAME] - Child" at bounding box center [319, 395] width 144 height 19
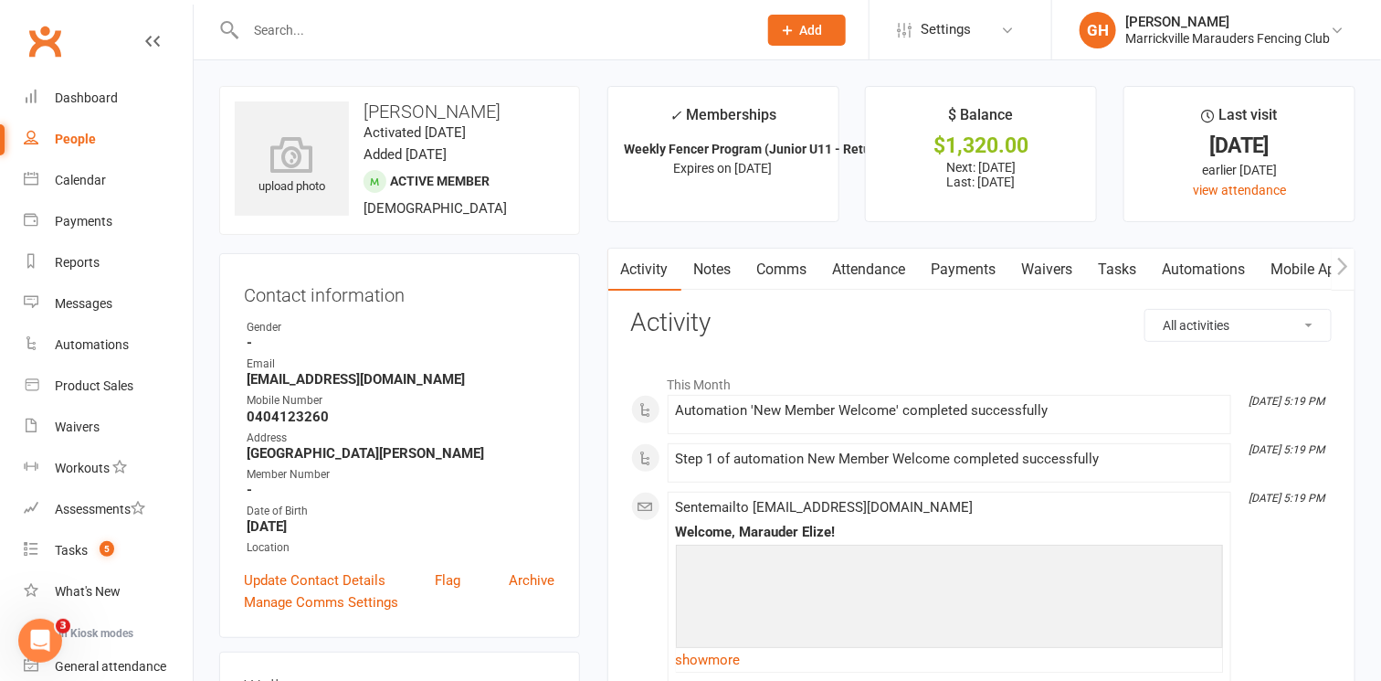
scroll to position [69, 0]
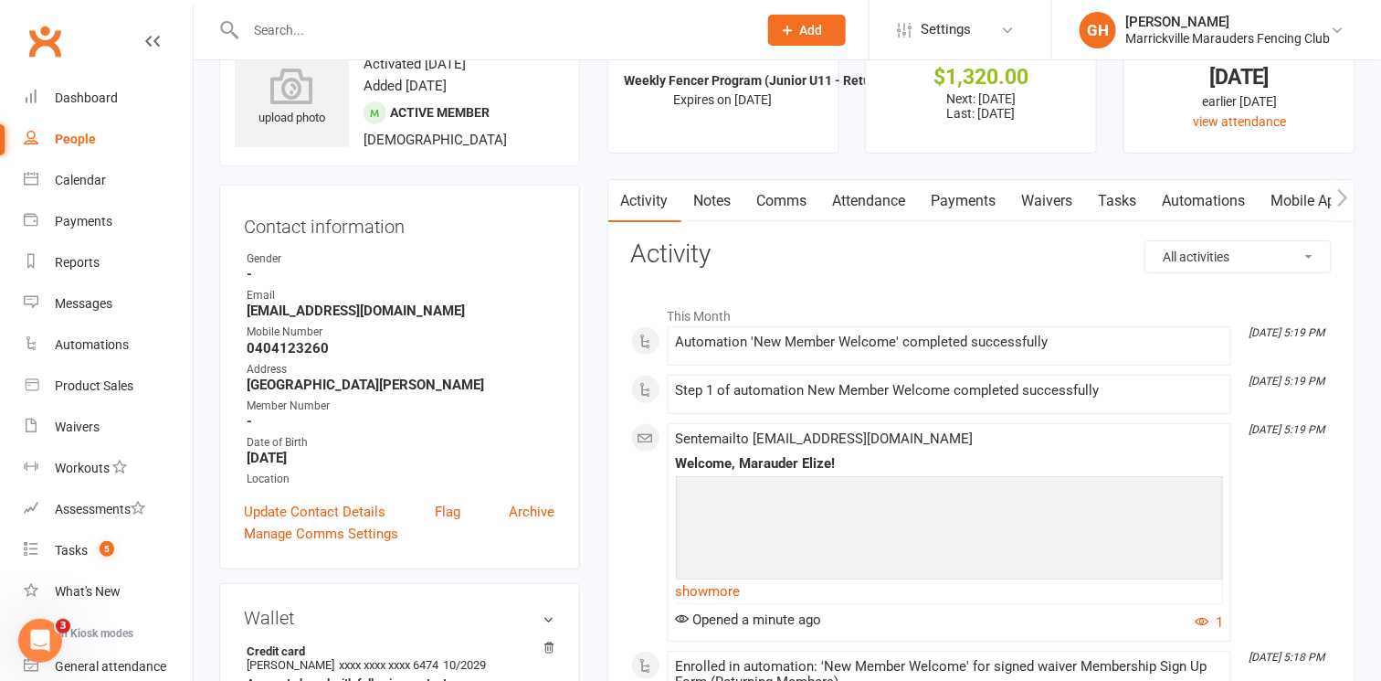
click at [979, 196] on link "Payments" at bounding box center [964, 201] width 90 height 42
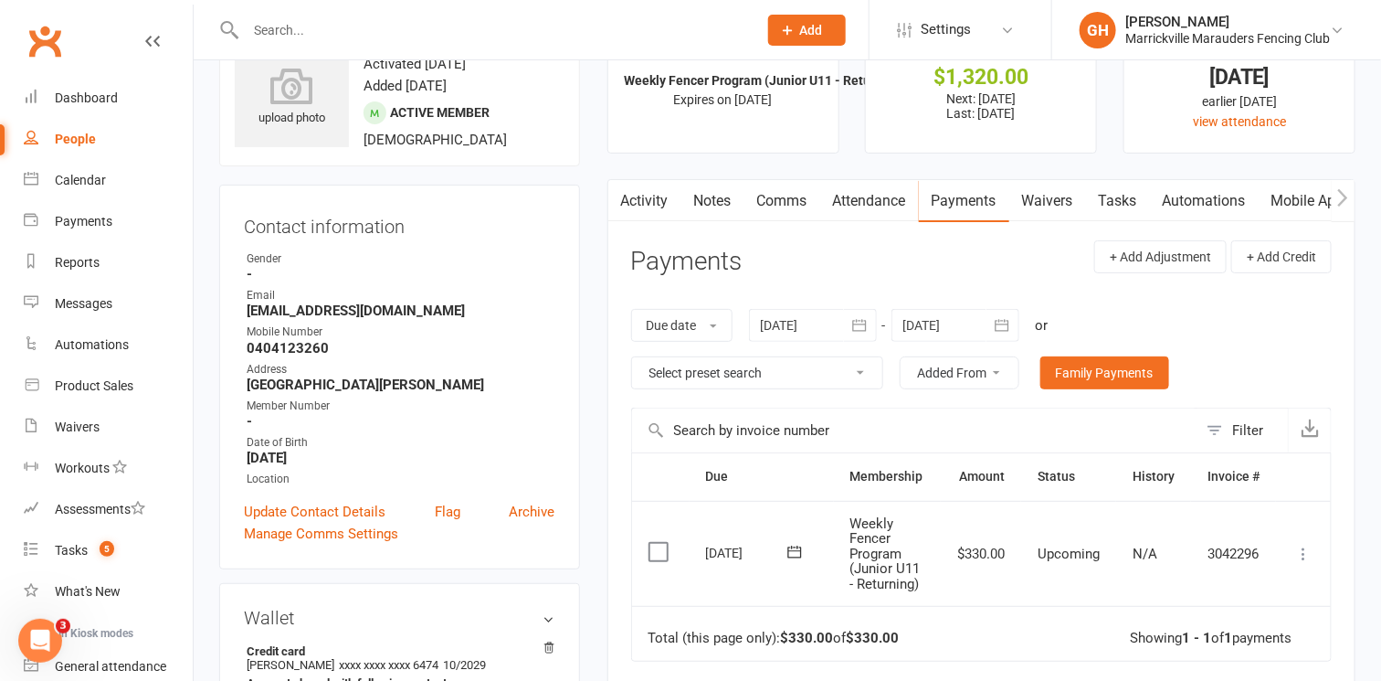
click at [1310, 548] on icon at bounding box center [1303, 553] width 18 height 18
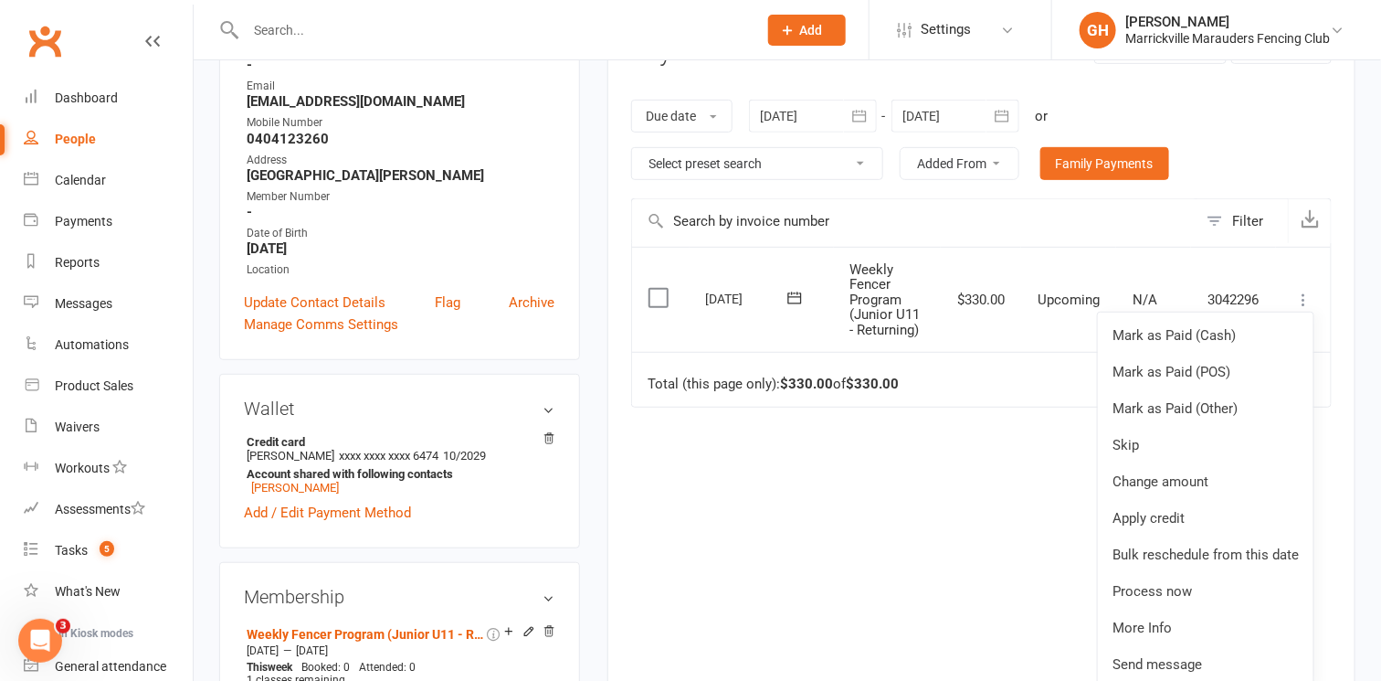
scroll to position [279, 0]
click at [1178, 585] on link "Process now" at bounding box center [1206, 590] width 216 height 37
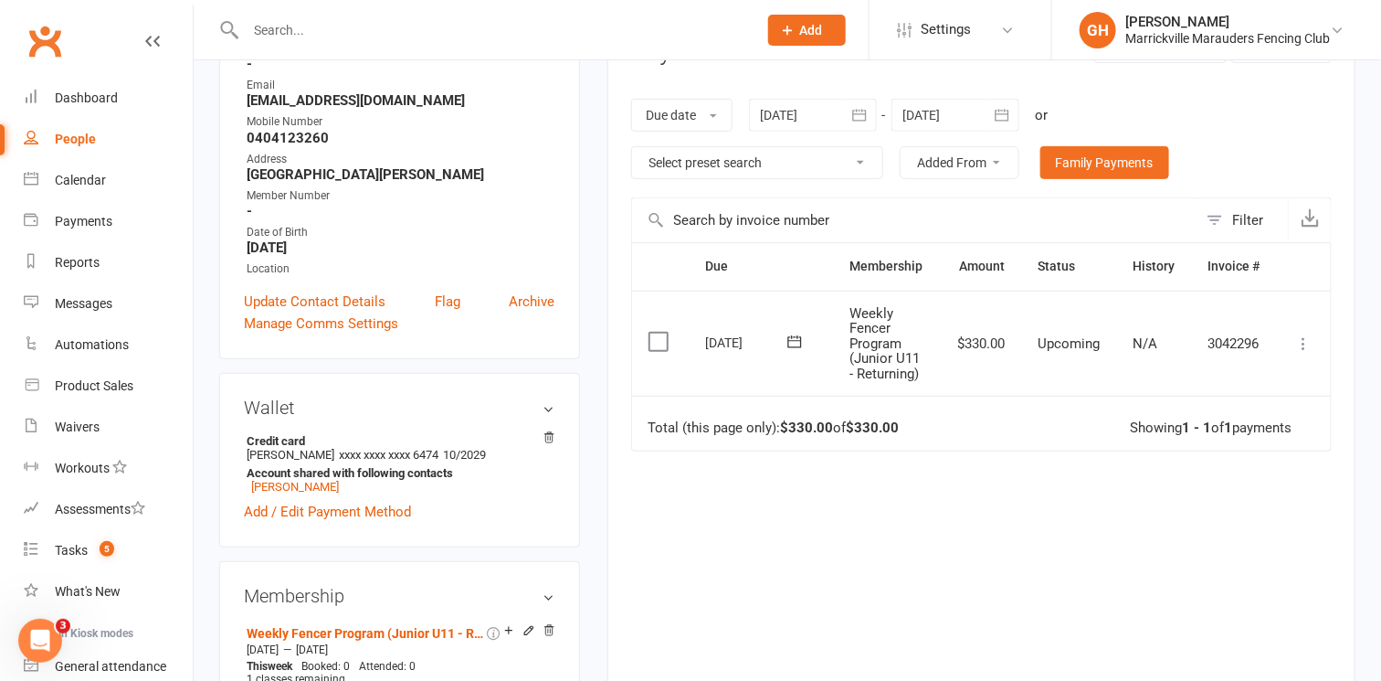
scroll to position [0, 0]
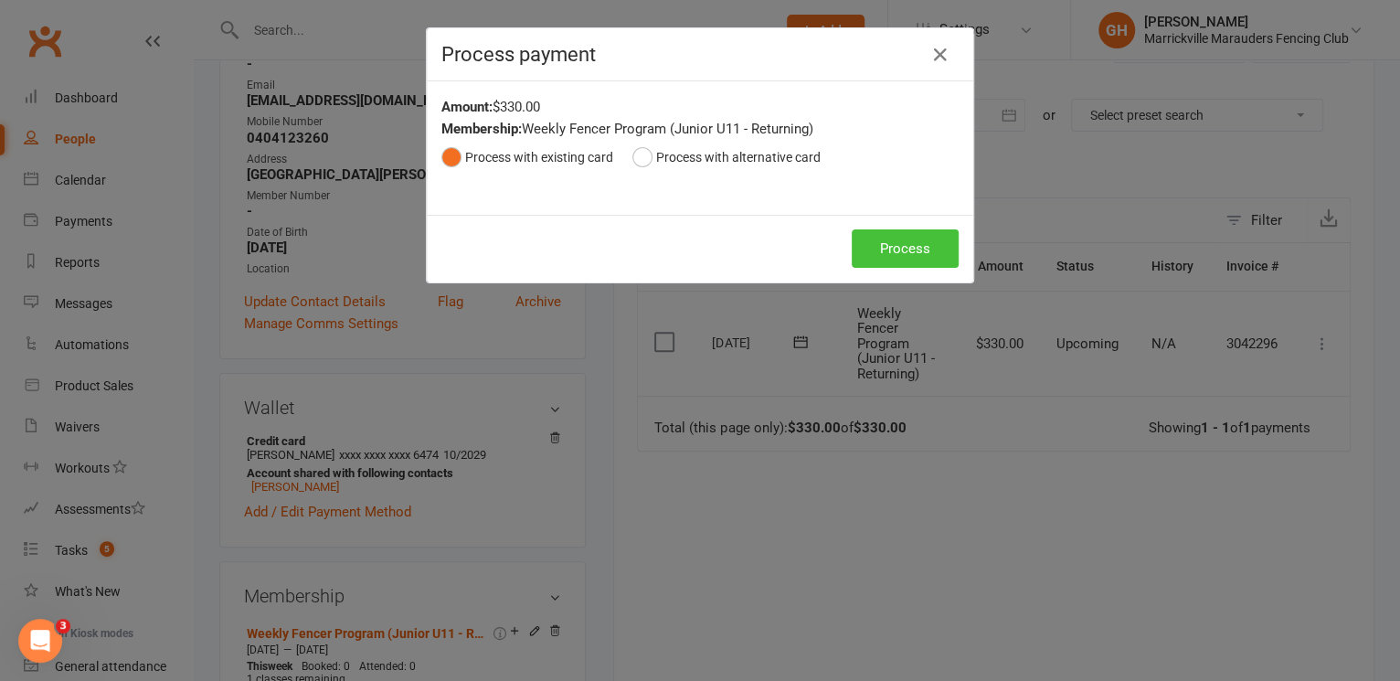
click at [885, 249] on button "Process" at bounding box center [904, 248] width 107 height 38
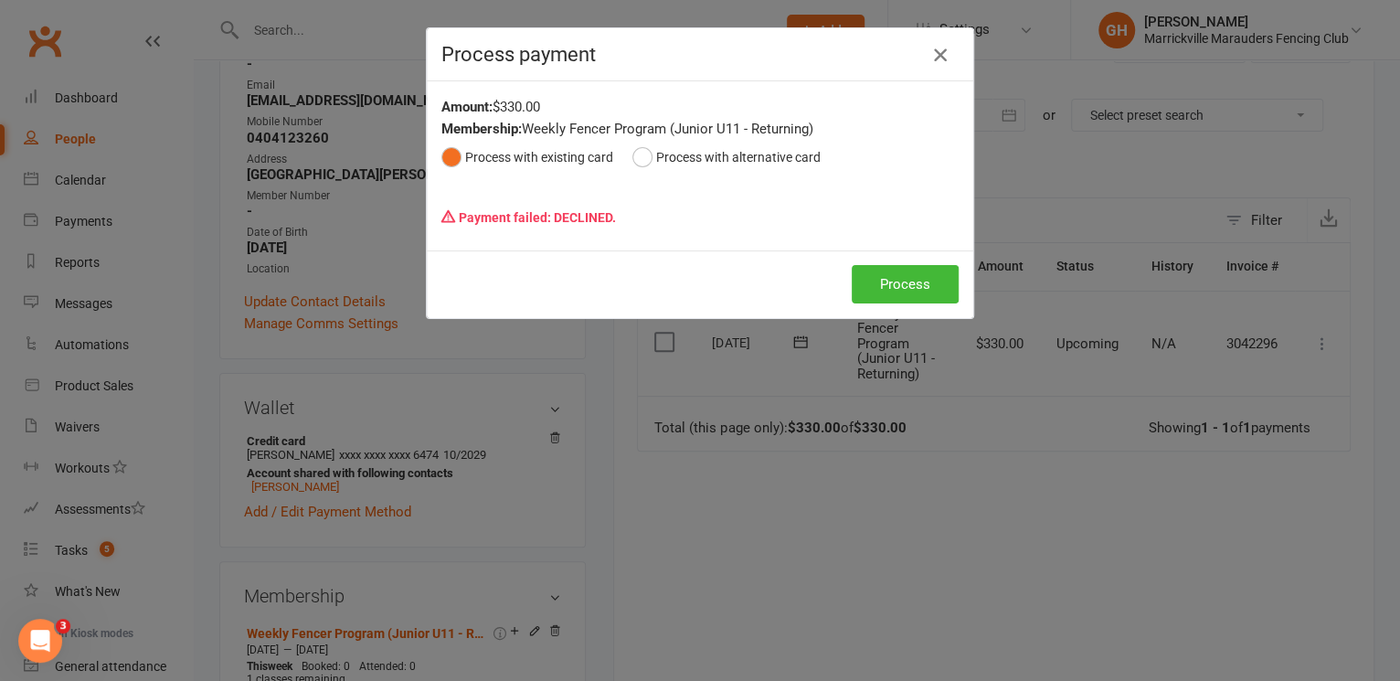
click at [930, 52] on icon "button" at bounding box center [940, 55] width 22 height 22
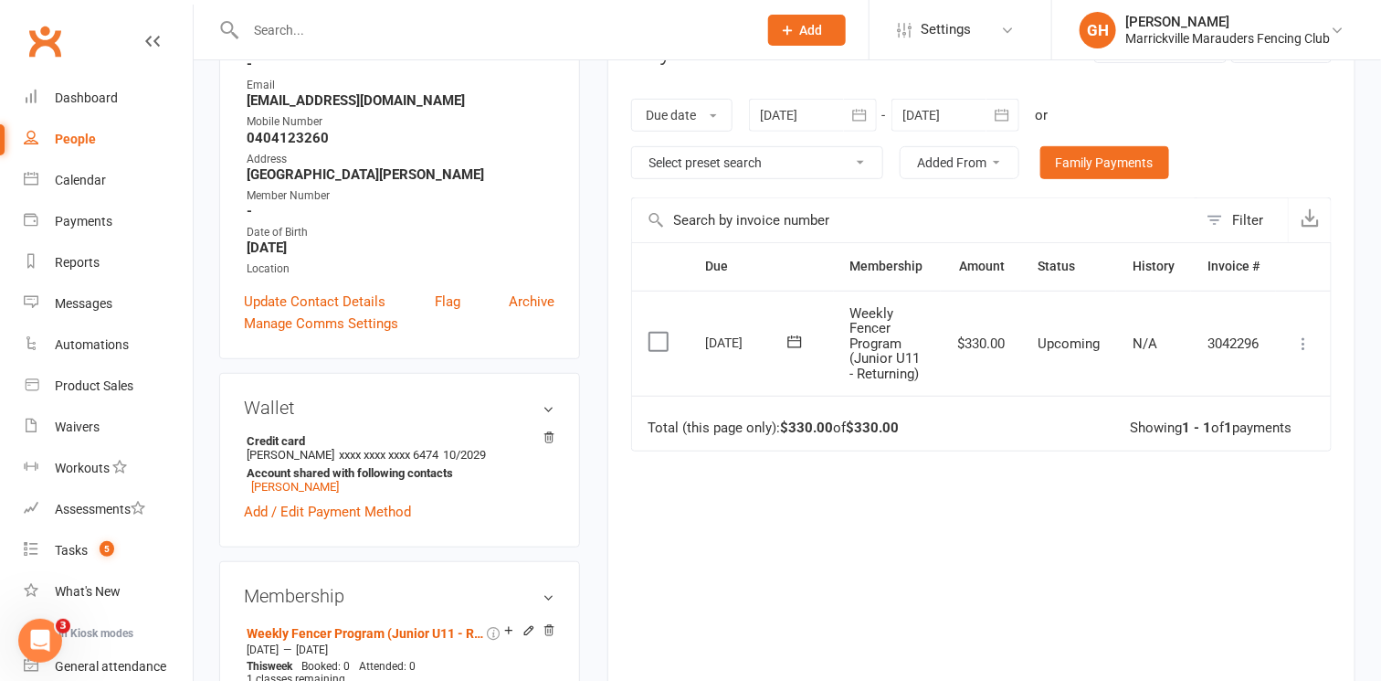
click at [1302, 350] on icon at bounding box center [1303, 343] width 18 height 18
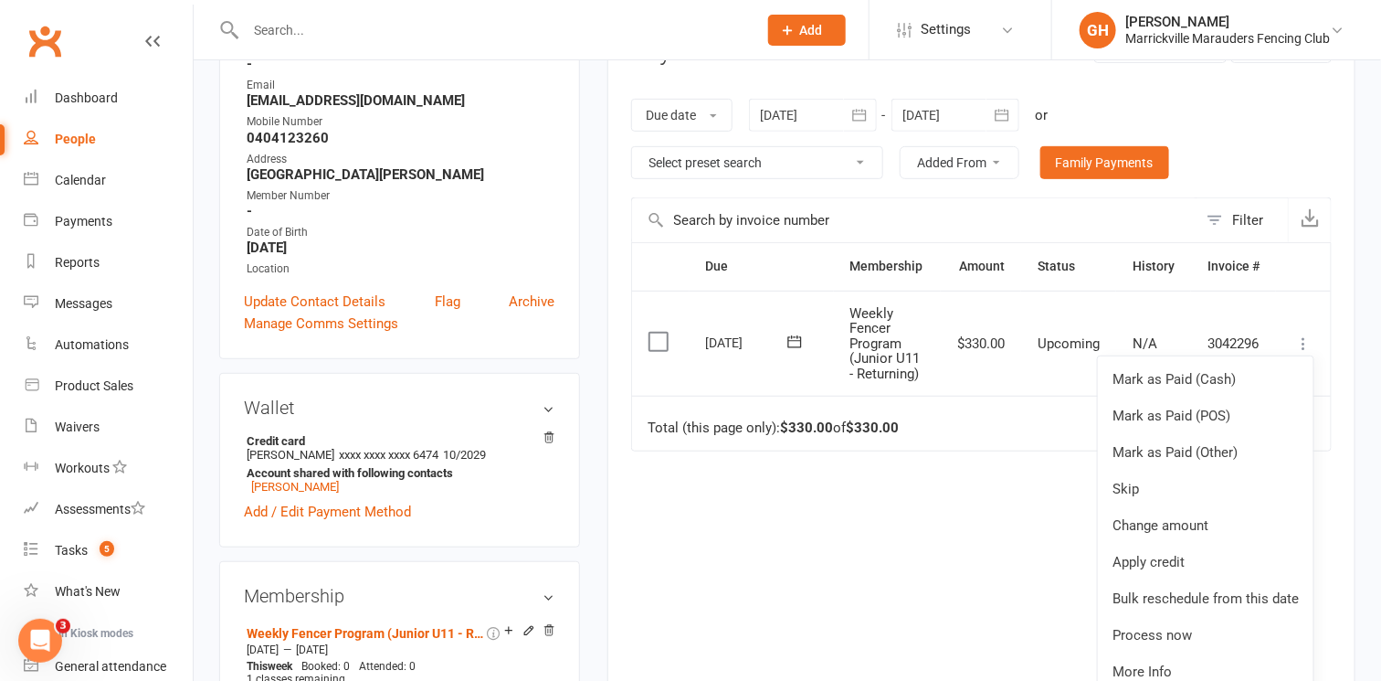
scroll to position [45, 0]
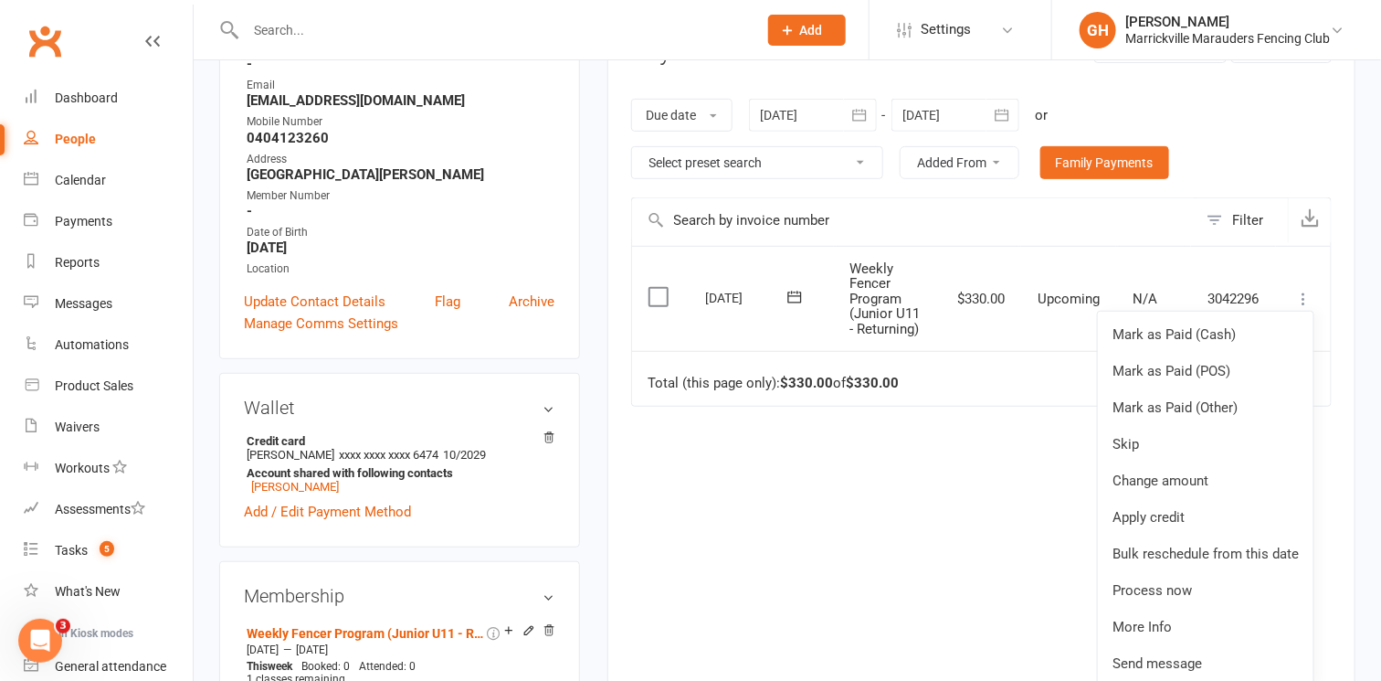
click at [956, 490] on div "Due Contact Membership Amount Status History Invoice # Select this [DATE] [PERS…" at bounding box center [981, 464] width 701 height 444
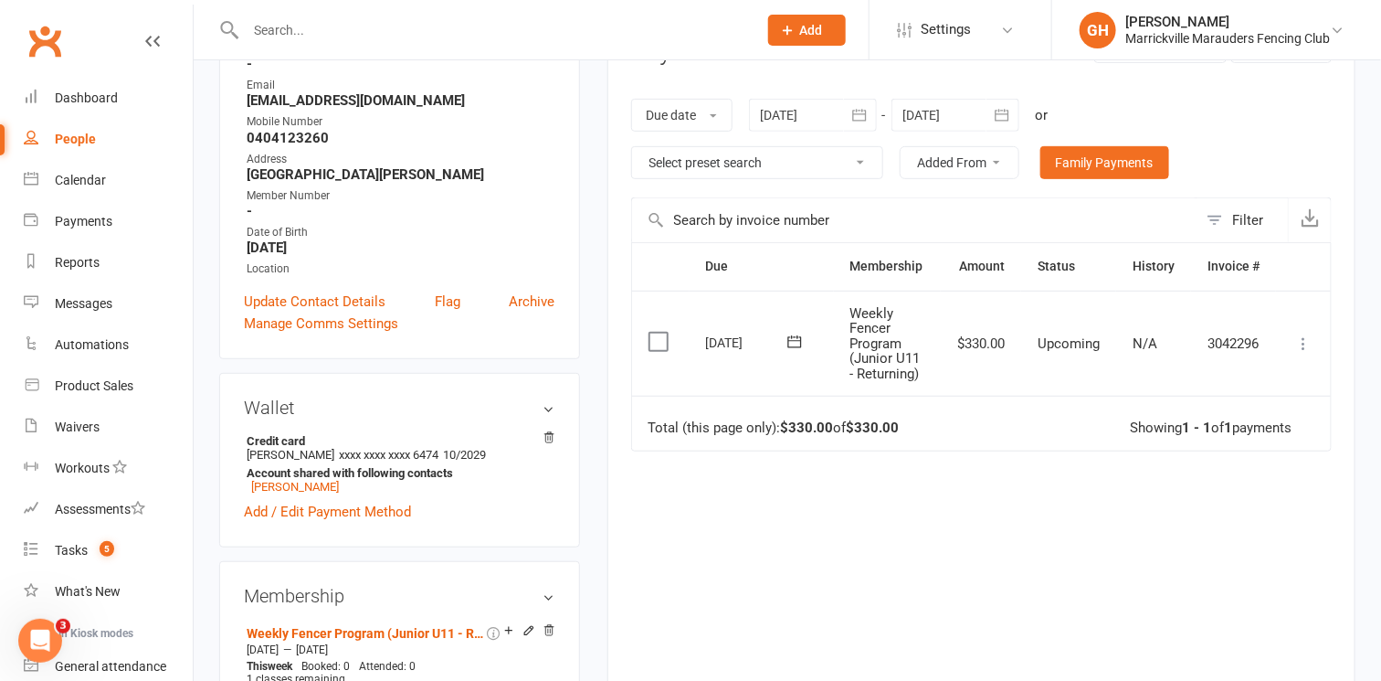
scroll to position [0, 0]
click at [794, 336] on icon at bounding box center [795, 342] width 18 height 18
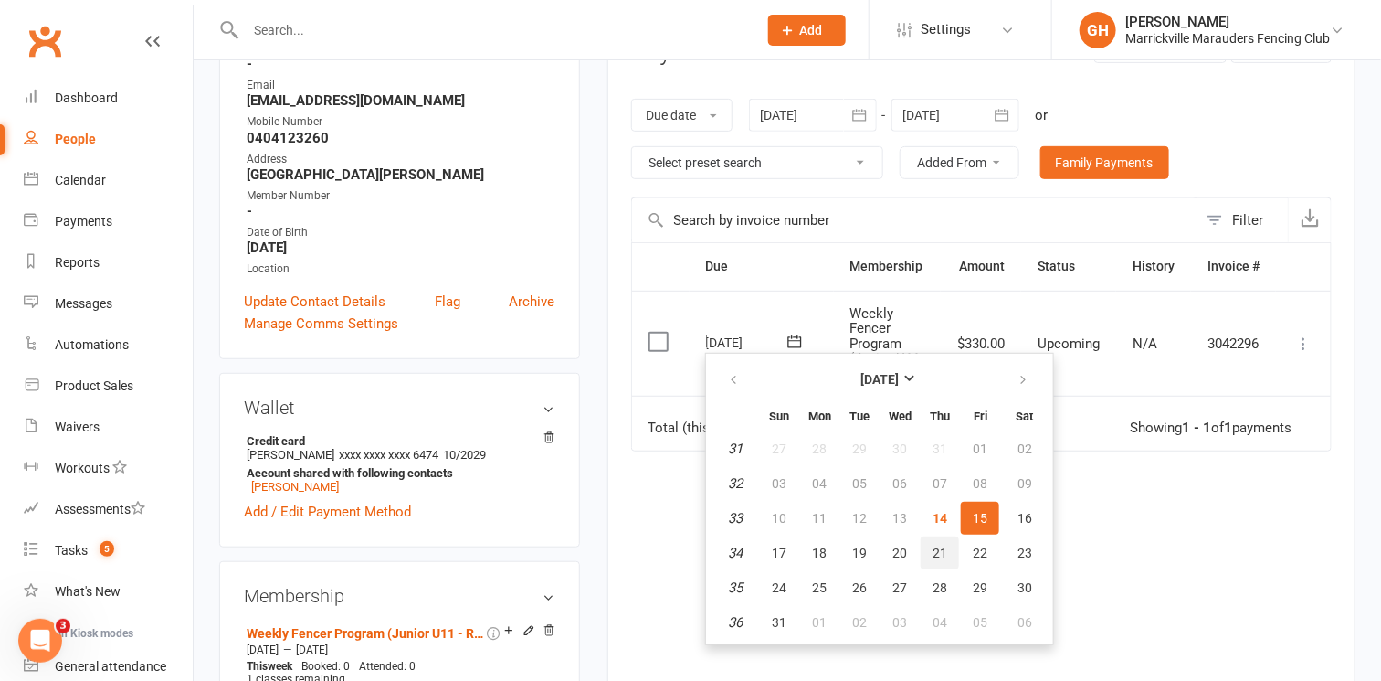
click at [942, 545] on span "21" at bounding box center [940, 552] width 15 height 15
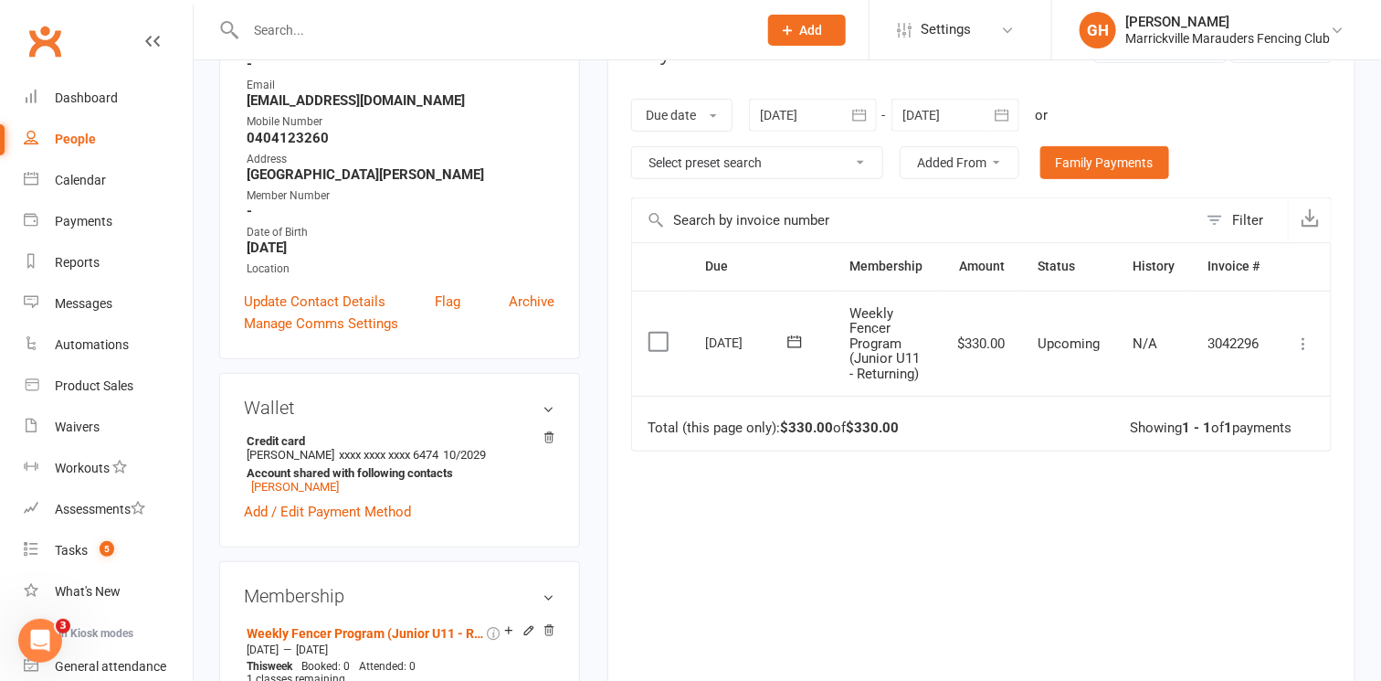
click at [1043, 564] on div "Due Contact Membership Amount Status History Invoice # Select this [DATE] [PERS…" at bounding box center [981, 464] width 701 height 444
click at [369, 451] on span "xxxx xxxx xxxx 6474" at bounding box center [389, 455] width 100 height 14
